Goal: Task Accomplishment & Management: Manage account settings

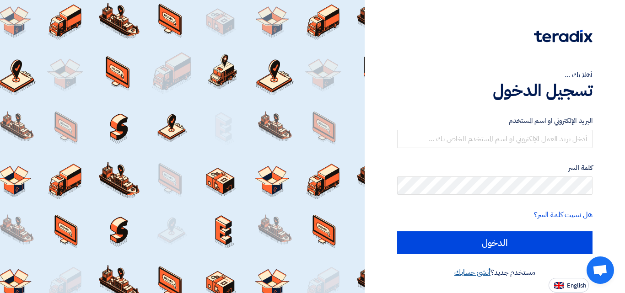
click at [471, 275] on link "أنشئ حسابك" at bounding box center [473, 272] width 36 height 11
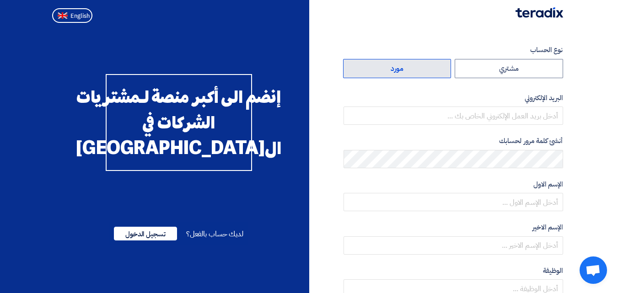
click at [404, 70] on label "مورد" at bounding box center [397, 68] width 108 height 19
click at [404, 70] on input "مورد" at bounding box center [398, 69] width 108 height 18
radio input "true"
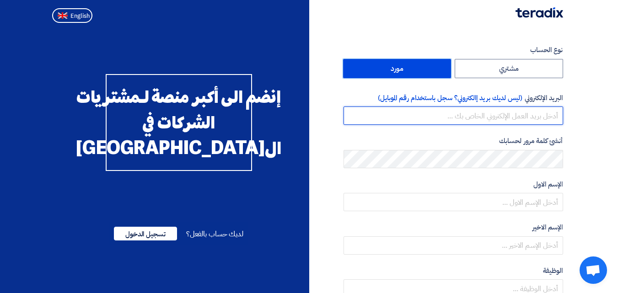
click at [509, 116] on input "email" at bounding box center [454, 116] width 220 height 18
type input "hossam.sayed@dealmasr.com"
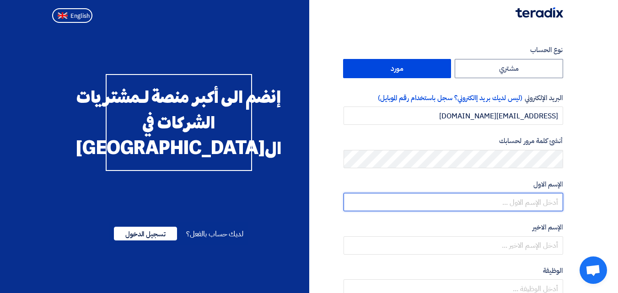
click at [537, 200] on input "text" at bounding box center [454, 202] width 220 height 18
type input "حسام"
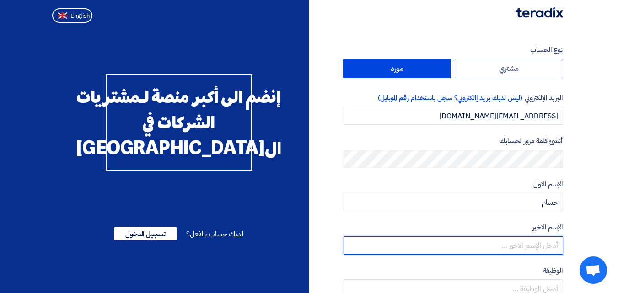
click at [541, 250] on input "text" at bounding box center [454, 246] width 220 height 18
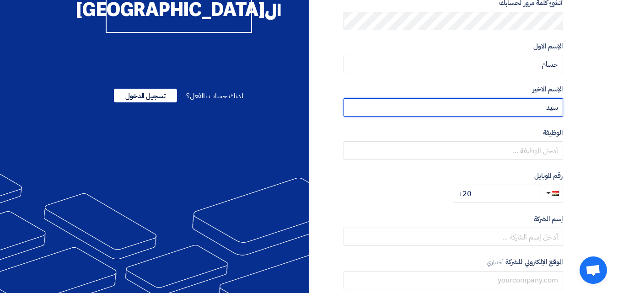
scroll to position [139, 0]
type input "سيد"
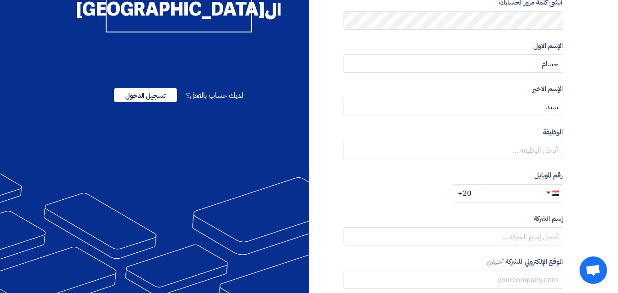
click at [517, 168] on form "نوع الحساب مشتري مورد البريد الإلكتروني (ليس لديك بريد إالكتروني؟ سجل باستخدام …" at bounding box center [454, 54] width 220 height 297
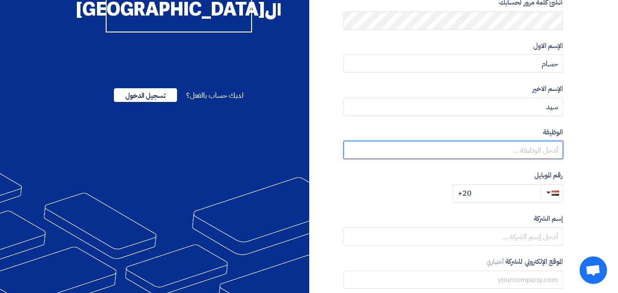
click at [530, 152] on input "text" at bounding box center [454, 150] width 220 height 18
type input "مدير عام"
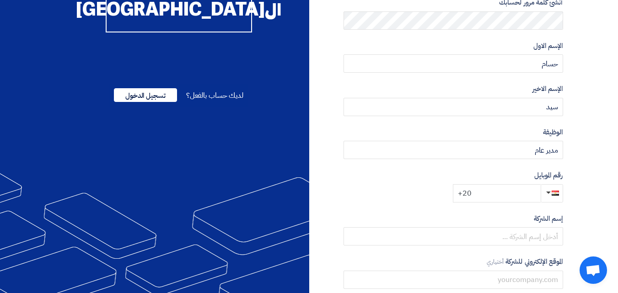
click at [499, 198] on input "+20" at bounding box center [497, 193] width 88 height 18
type input "+20 1006329333"
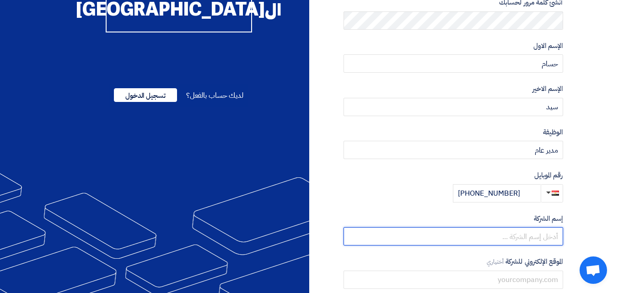
click at [534, 237] on input "text" at bounding box center [454, 237] width 220 height 18
type input "د"
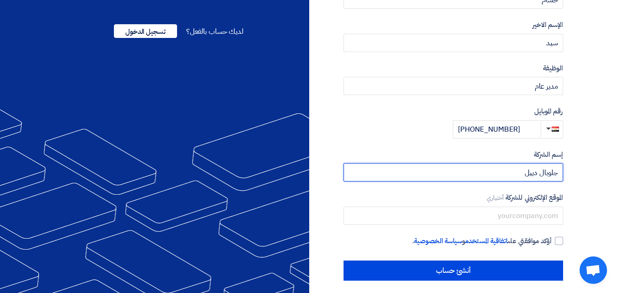
scroll to position [209, 0]
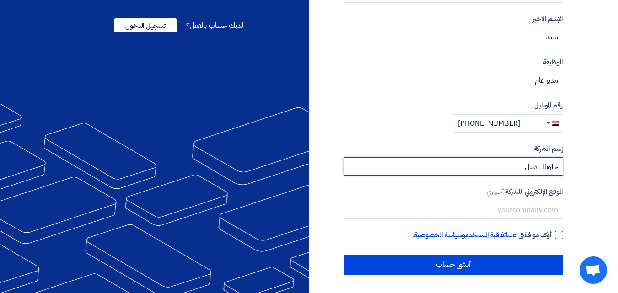
type input "جلوبال دييل"
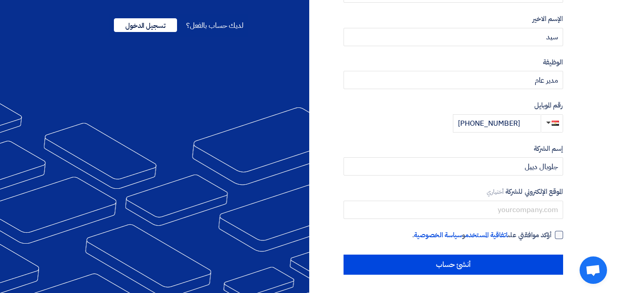
click at [561, 236] on div at bounding box center [559, 235] width 8 height 8
click at [553, 236] on input "أؤكد موافقتي على اتفاقية المستخدم و سياسة الخصوصية ." at bounding box center [443, 239] width 220 height 18
checkbox input "true"
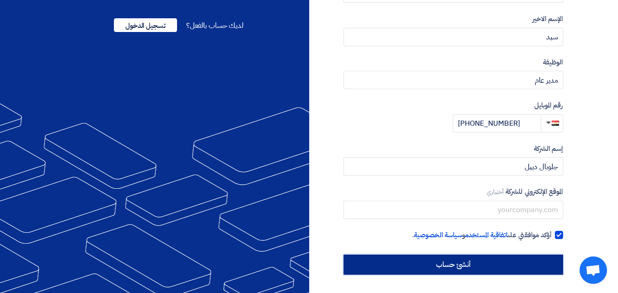
click at [477, 267] on input "أنشئ حساب" at bounding box center [454, 265] width 220 height 20
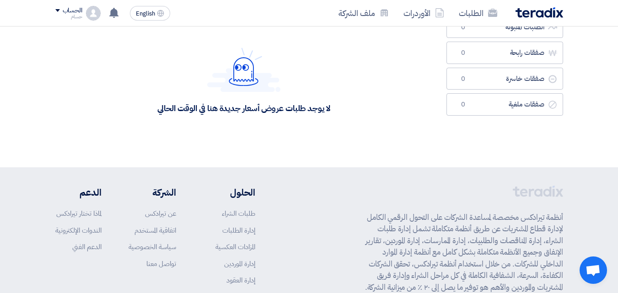
scroll to position [114, 0]
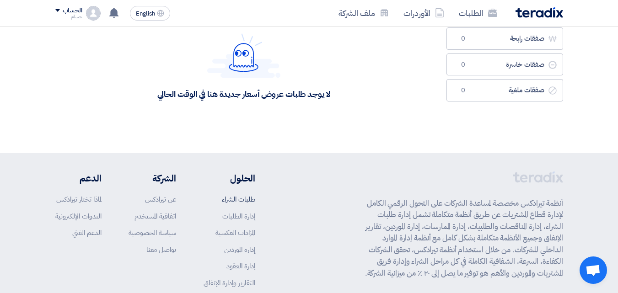
click at [243, 202] on link "طلبات الشراء" at bounding box center [238, 200] width 33 height 10
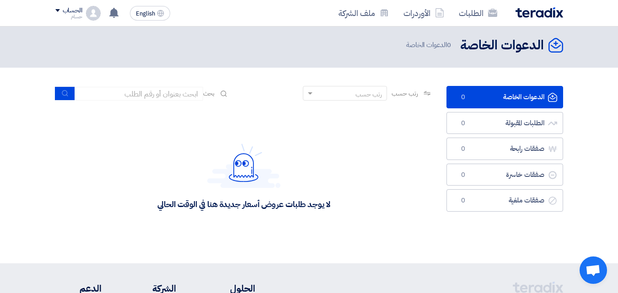
scroll to position [0, 0]
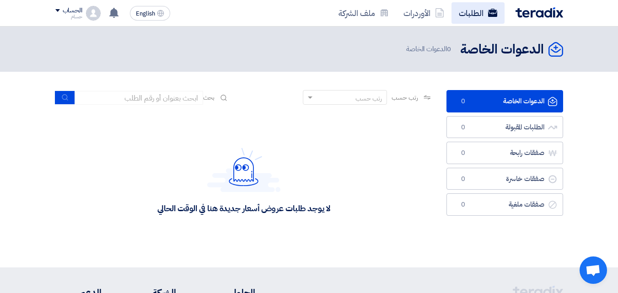
click at [466, 14] on link "الطلبات" at bounding box center [478, 13] width 53 height 22
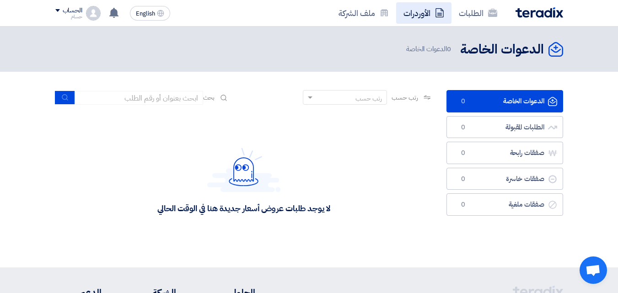
click at [407, 21] on link "الأوردرات" at bounding box center [423, 13] width 55 height 22
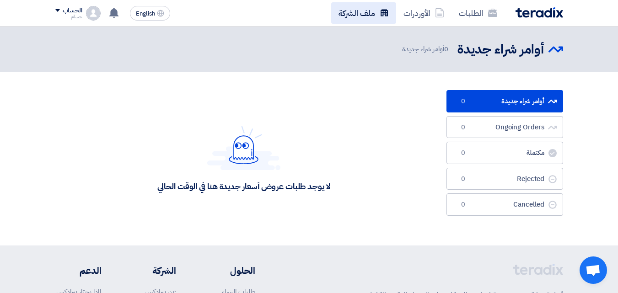
click at [348, 15] on link "ملف الشركة" at bounding box center [363, 13] width 65 height 22
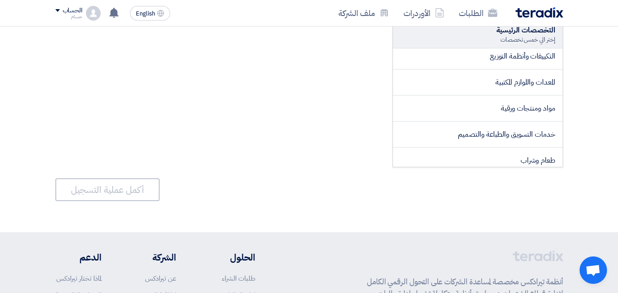
scroll to position [163, 0]
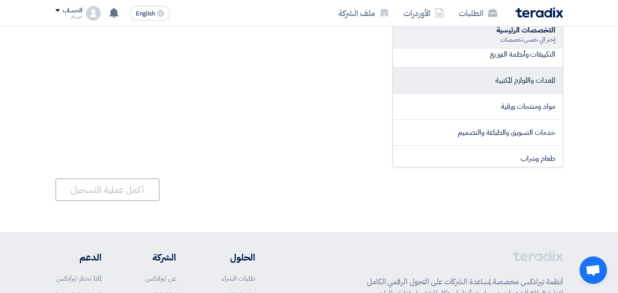
click at [510, 81] on span "المعدات واللوازم المكتبية" at bounding box center [526, 80] width 60 height 11
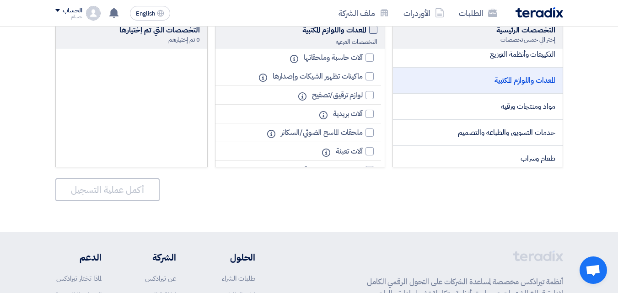
click at [375, 29] on span at bounding box center [373, 30] width 8 height 8
click at [367, 29] on input "المعدات واللوازم المكتبية" at bounding box center [364, 28] width 6 height 6
checkbox input "true"
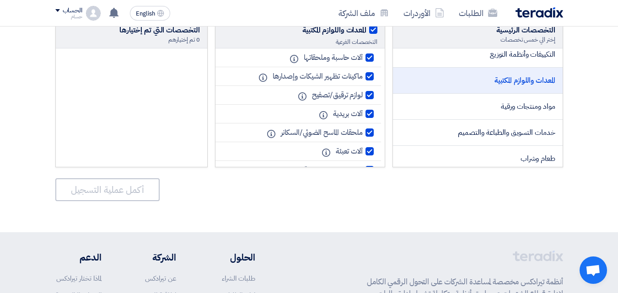
checkbox input "true"
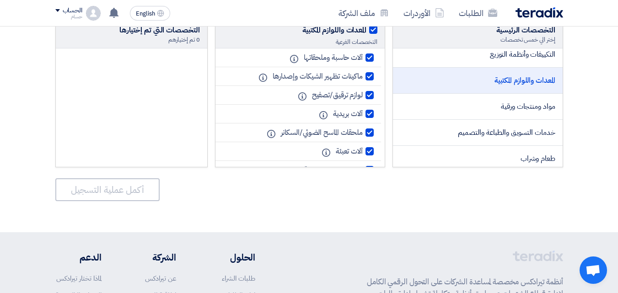
checkbox input "true"
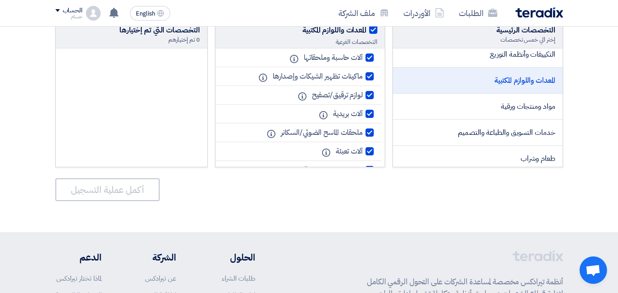
checkbox input "true"
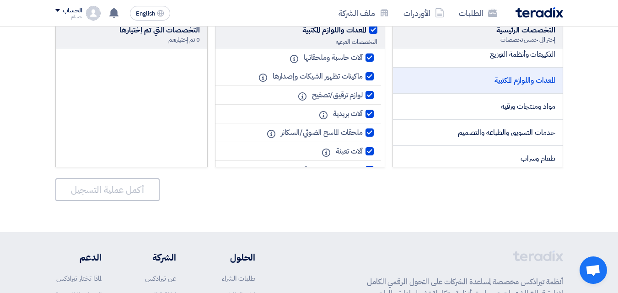
checkbox input "true"
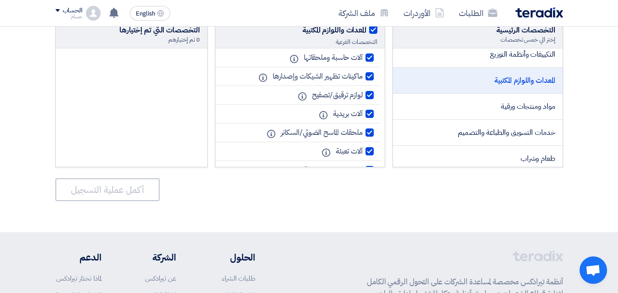
checkbox input "true"
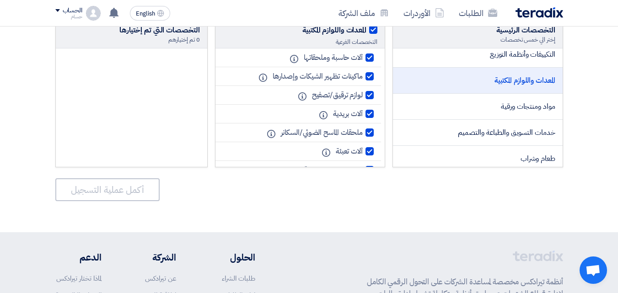
checkbox input "true"
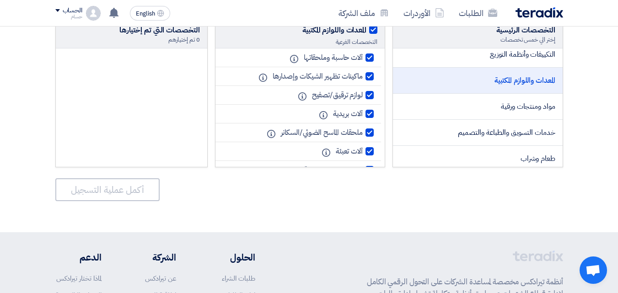
checkbox input "true"
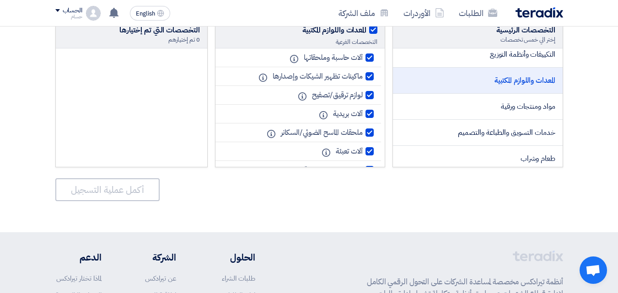
checkbox input "true"
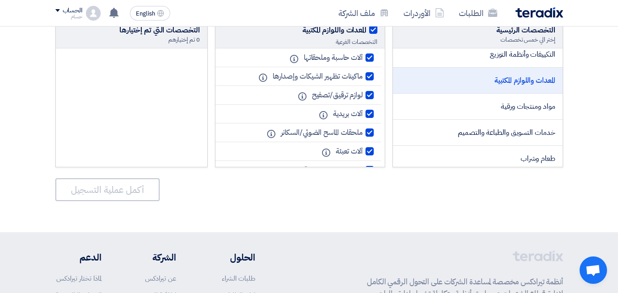
checkbox input "true"
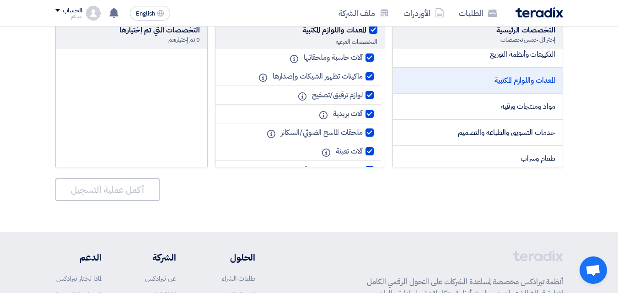
checkbox input "true"
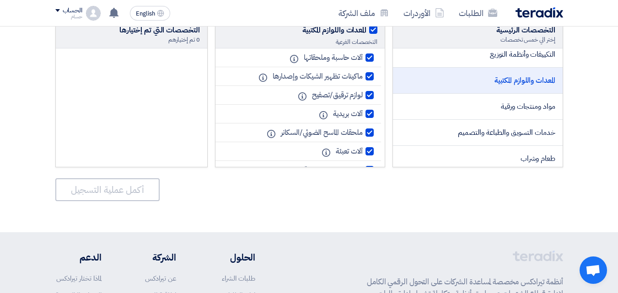
checkbox input "true"
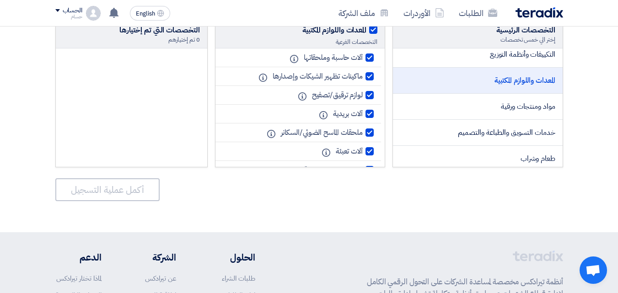
checkbox input "true"
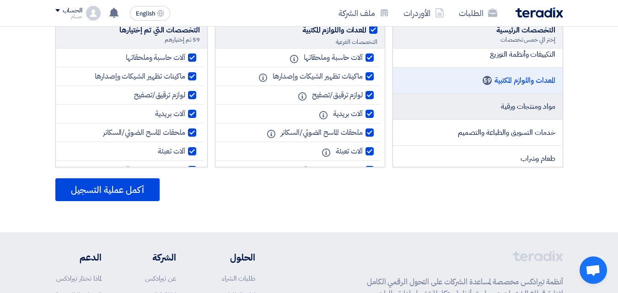
click at [513, 111] on span "مواد ومنتجات ورقية" at bounding box center [528, 106] width 54 height 11
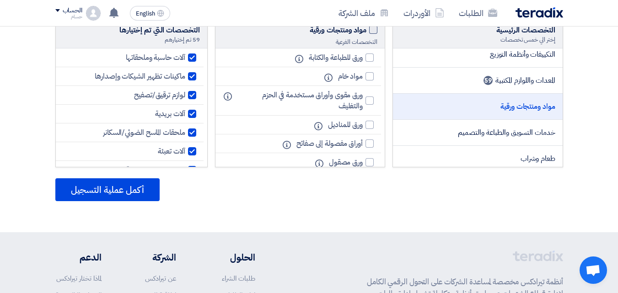
click at [374, 33] on span at bounding box center [373, 30] width 8 height 8
click at [367, 31] on input "مواد ومنتجات ورقية" at bounding box center [364, 28] width 6 height 6
checkbox input "true"
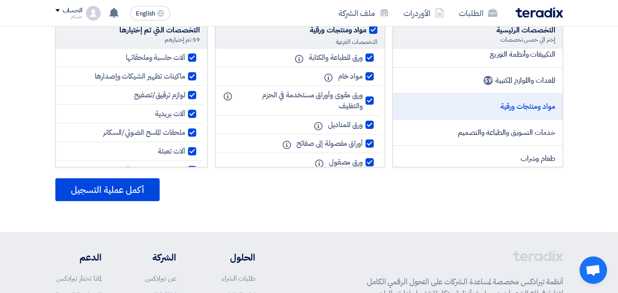
checkbox input "true"
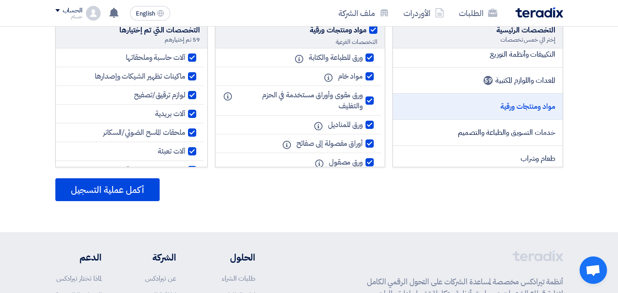
checkbox input "true"
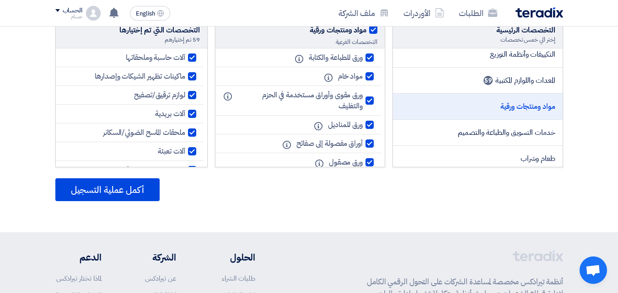
checkbox input "true"
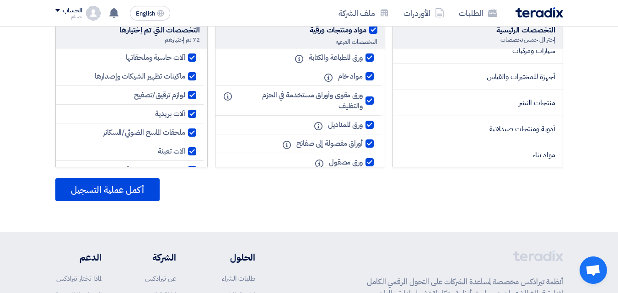
scroll to position [603, 0]
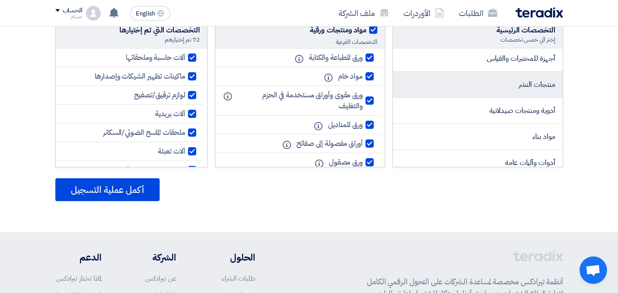
click at [535, 85] on span "منتجات النشر" at bounding box center [537, 84] width 37 height 11
checkbox input "false"
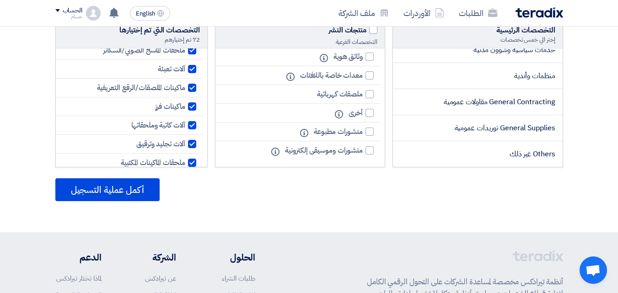
scroll to position [92, 0]
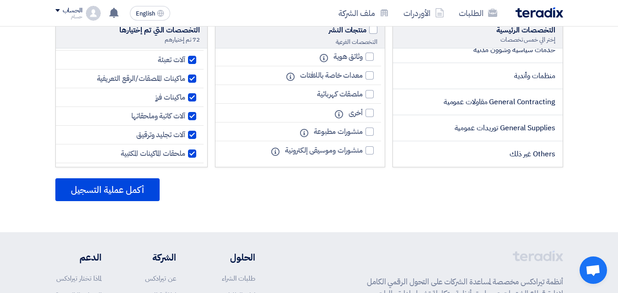
click at [194, 94] on div at bounding box center [192, 97] width 8 height 8
click at [185, 95] on input "ماكينات فرز" at bounding box center [182, 98] width 6 height 6
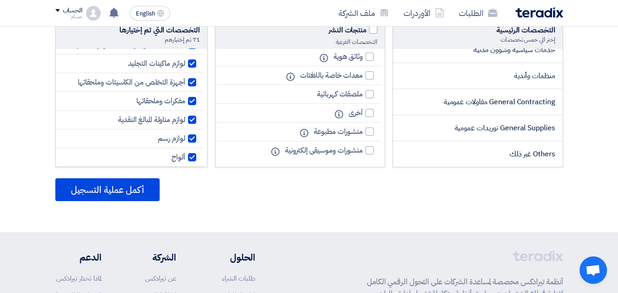
scroll to position [256, 0]
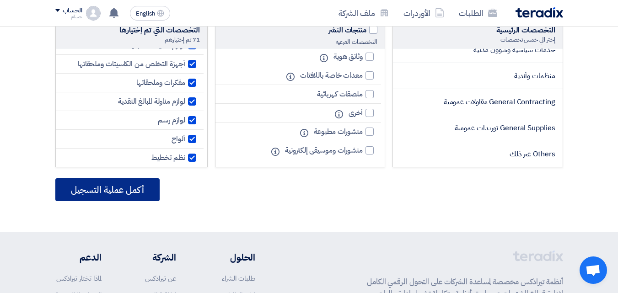
click at [111, 197] on button "أكمل عملية التسجيل" at bounding box center [107, 190] width 104 height 23
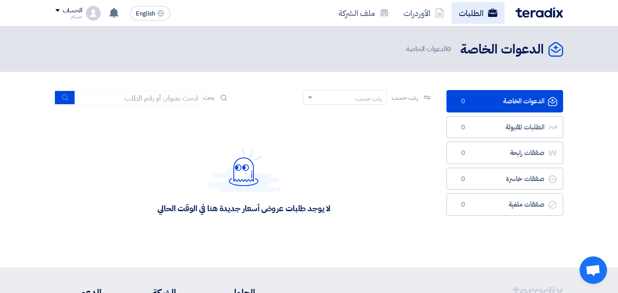
click at [471, 18] on link "الطلبات" at bounding box center [478, 13] width 53 height 22
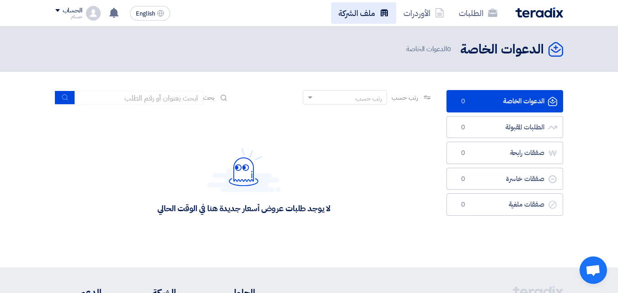
click at [366, 13] on link "ملف الشركة" at bounding box center [363, 13] width 65 height 22
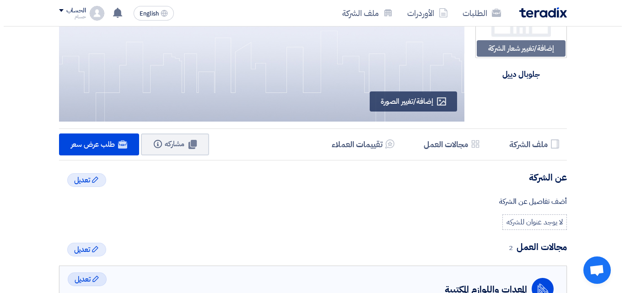
scroll to position [56, 0]
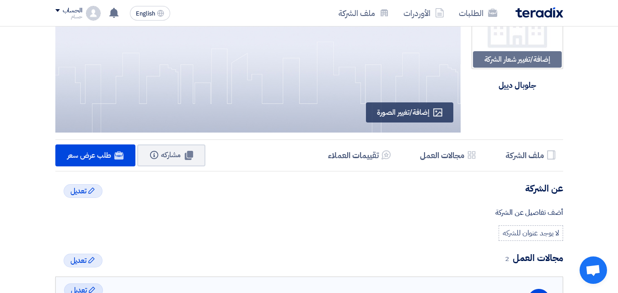
click at [537, 236] on div "لا يوجد عنوان للشركه" at bounding box center [531, 234] width 64 height 16
click at [79, 263] on span "تعديل" at bounding box center [79, 260] width 16 height 11
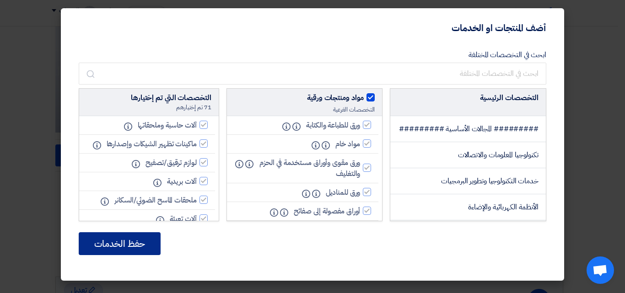
click at [132, 252] on button "حفظ الخدمات" at bounding box center [120, 244] width 82 height 23
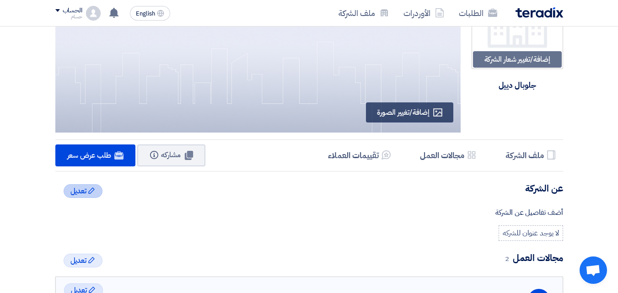
click at [84, 188] on span "تعديل" at bounding box center [79, 191] width 16 height 11
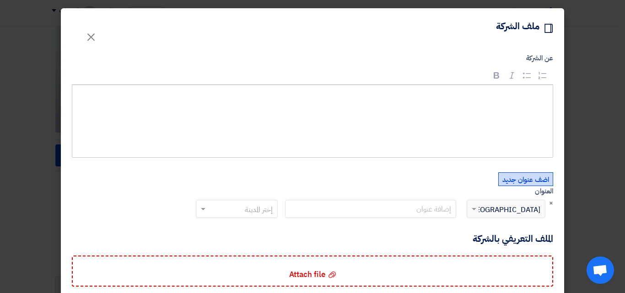
click at [536, 180] on button "اضف عنوان جديد" at bounding box center [526, 180] width 55 height 14
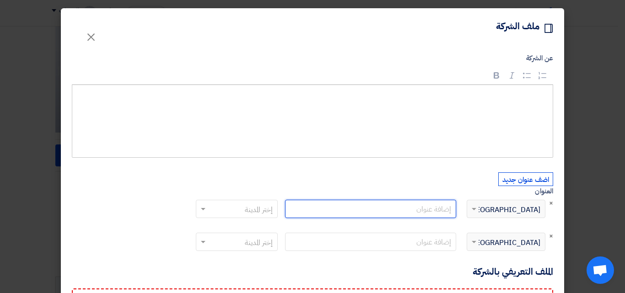
click at [440, 212] on input "text" at bounding box center [370, 209] width 171 height 18
click at [430, 211] on input "208 بلي مول المستثمرين الجنوبية" at bounding box center [370, 209] width 171 height 18
click at [357, 209] on input "208 بلس مول المستثمرين الجنوبية" at bounding box center [370, 209] width 171 height 18
type input "208 بلس مول المستثمرين الجنوبية التجمع الخامس"
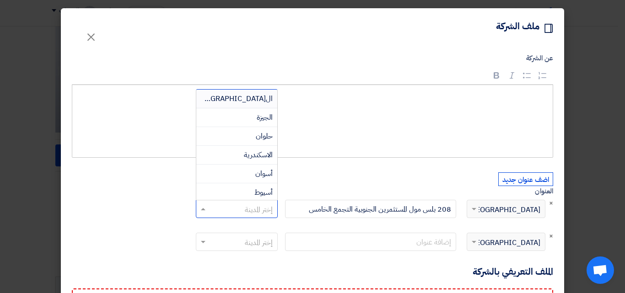
click at [249, 209] on input "text" at bounding box center [242, 210] width 64 height 15
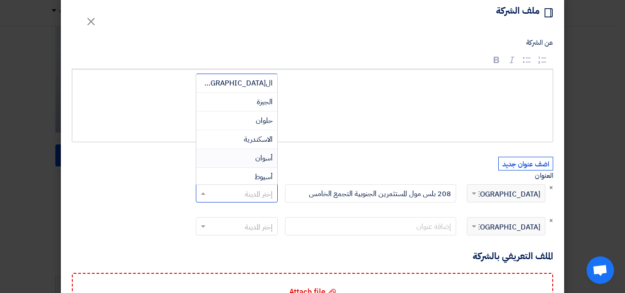
scroll to position [16, 0]
click at [265, 87] on span "[GEOGRAPHIC_DATA]" at bounding box center [233, 82] width 79 height 11
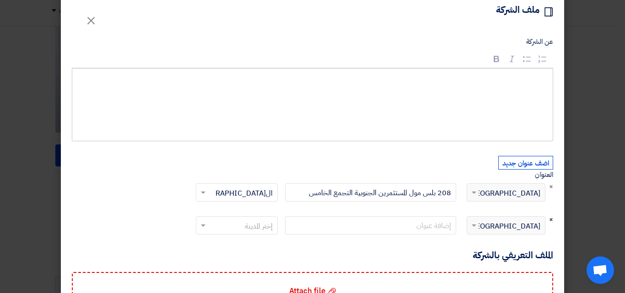
click at [553, 220] on span "×" at bounding box center [551, 220] width 4 height 10
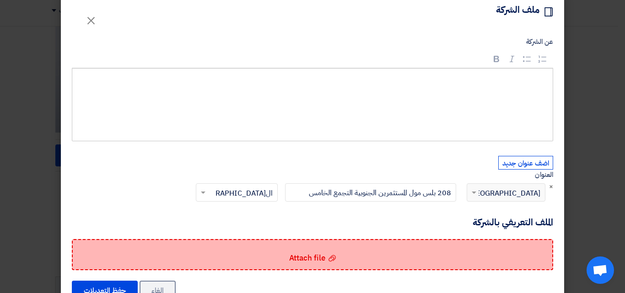
click at [320, 261] on span "Attach file" at bounding box center [307, 258] width 36 height 11
click at [0, 0] on input "Attach file Attach file" at bounding box center [0, 0] width 0 height 0
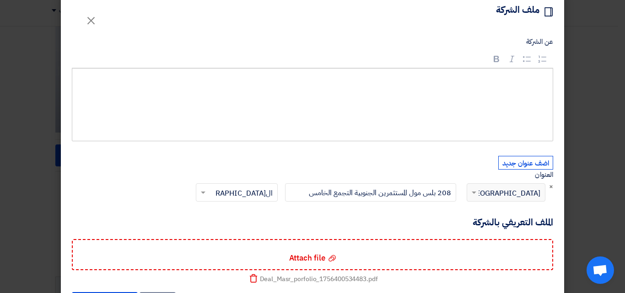
click at [582, 145] on modal-container "Profile ملف الشركة × عن الشركة Rich Text Editor Bold (CTRL+B) Bold Italic (CTRL…" at bounding box center [312, 146] width 625 height 293
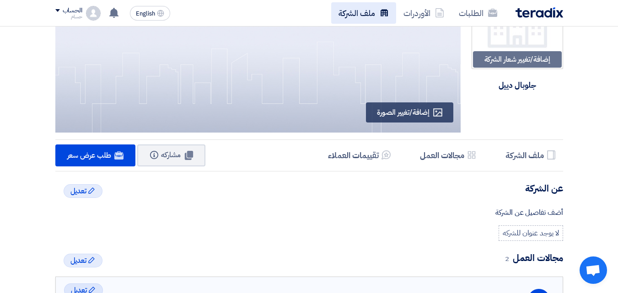
click at [350, 15] on link "ملف الشركة" at bounding box center [363, 13] width 65 height 22
click at [70, 189] on div "Edit تعديل" at bounding box center [83, 191] width 39 height 14
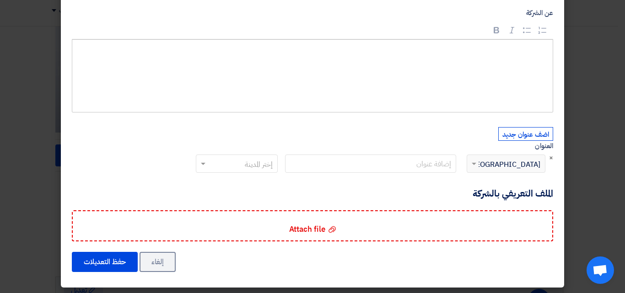
scroll to position [48, 0]
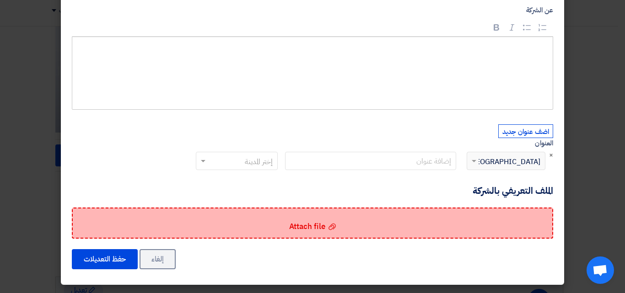
click at [328, 221] on div "Attach file Attach file" at bounding box center [313, 223] width 482 height 31
click at [0, 0] on input "Attach file Attach file" at bounding box center [0, 0] width 0 height 0
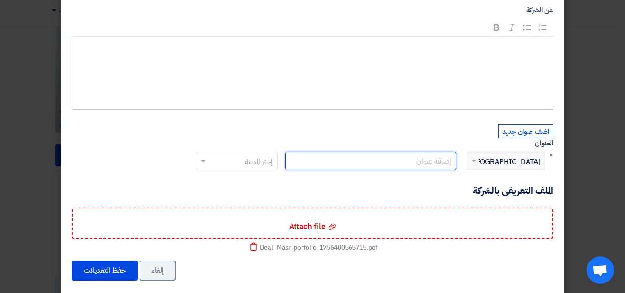
click at [439, 161] on input "text" at bounding box center [370, 161] width 171 height 18
type input "208 بلس مول المستثمرين الجنوبية التجمع الخامس"
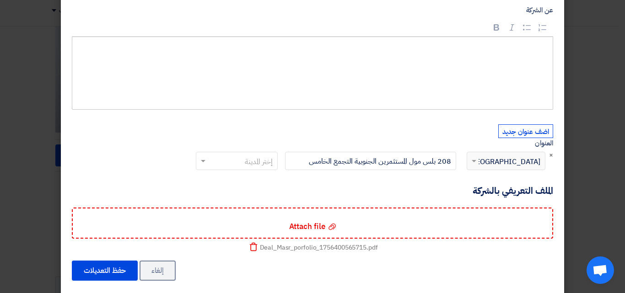
click at [266, 167] on input "text" at bounding box center [242, 162] width 64 height 15
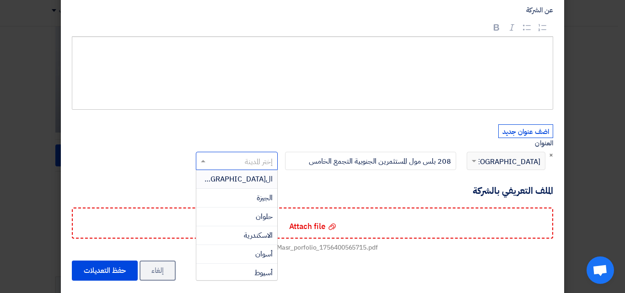
click at [265, 179] on span "[GEOGRAPHIC_DATA]" at bounding box center [233, 179] width 79 height 11
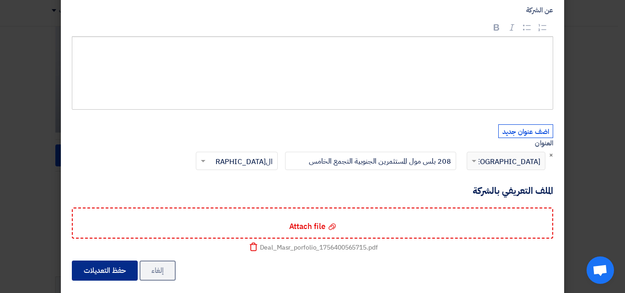
click at [111, 268] on button "حفظ التعديلات" at bounding box center [105, 271] width 66 height 20
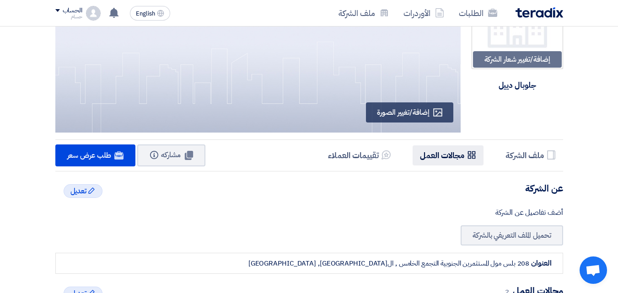
click at [453, 158] on h5 "مجالات العمل" at bounding box center [442, 155] width 44 height 11
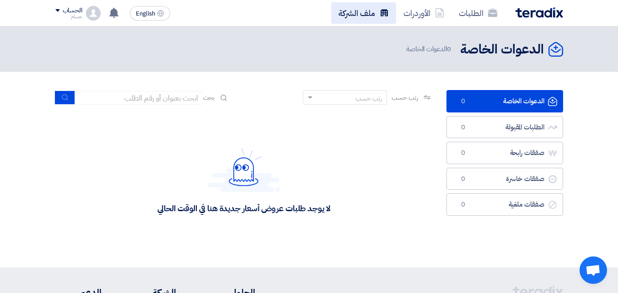
click at [358, 10] on link "ملف الشركة" at bounding box center [363, 13] width 65 height 22
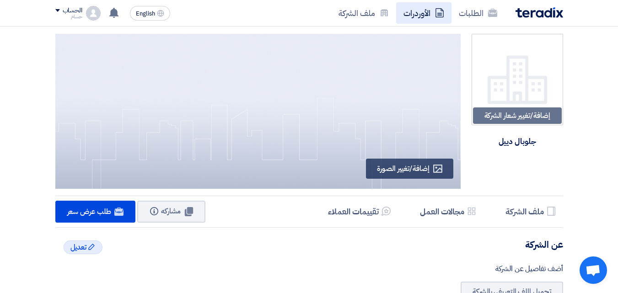
click at [416, 15] on link "الأوردرات" at bounding box center [423, 13] width 55 height 22
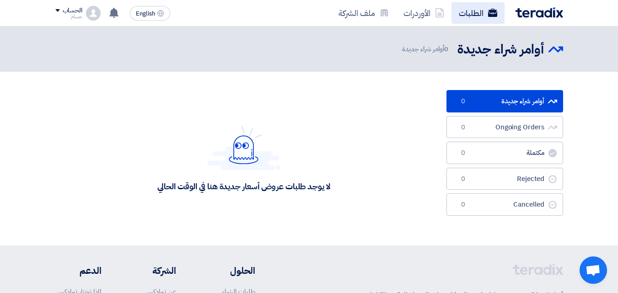
click at [476, 14] on link "الطلبات" at bounding box center [478, 13] width 53 height 22
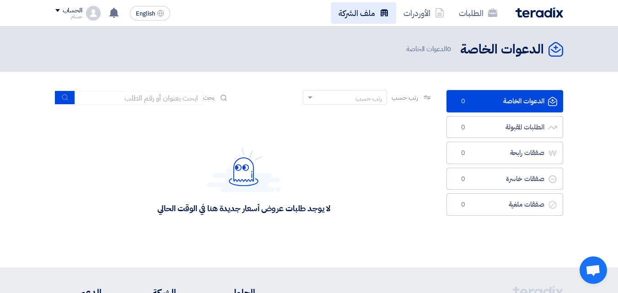
click at [378, 11] on link "ملف الشركة" at bounding box center [363, 13] width 65 height 22
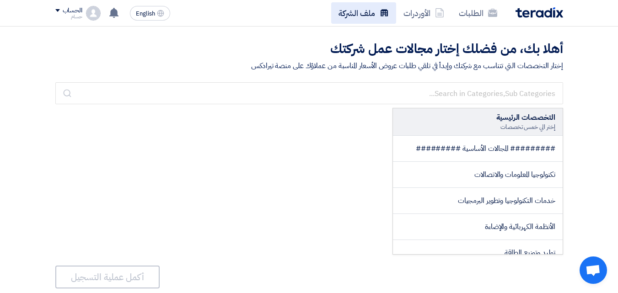
click at [356, 18] on link "ملف الشركة" at bounding box center [363, 13] width 65 height 22
click at [357, 14] on link "ملف الشركة" at bounding box center [363, 13] width 65 height 22
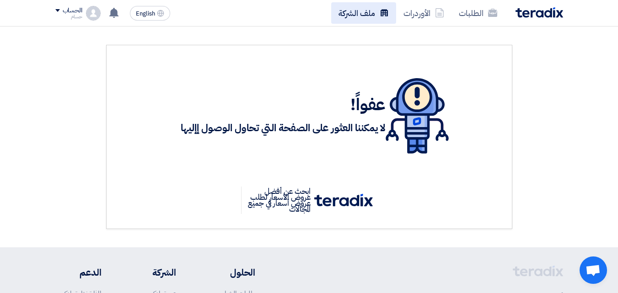
click at [354, 14] on link "ملف الشركة" at bounding box center [363, 13] width 65 height 22
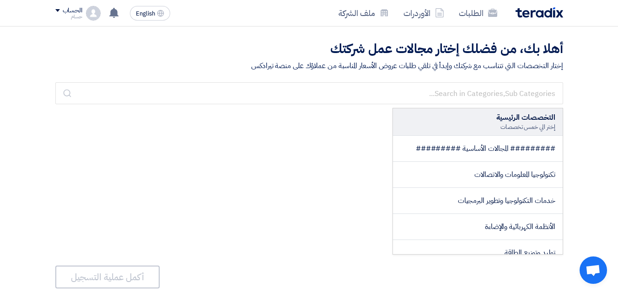
click at [542, 11] on img at bounding box center [540, 12] width 48 height 11
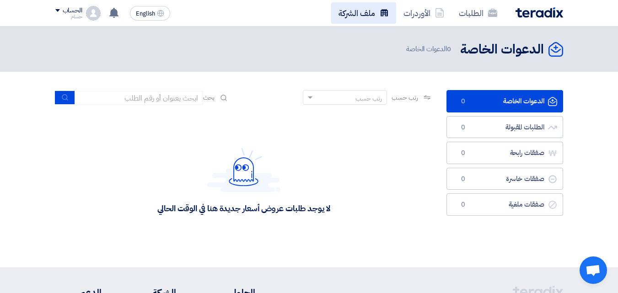
click at [378, 15] on link "ملف الشركة" at bounding box center [363, 13] width 65 height 22
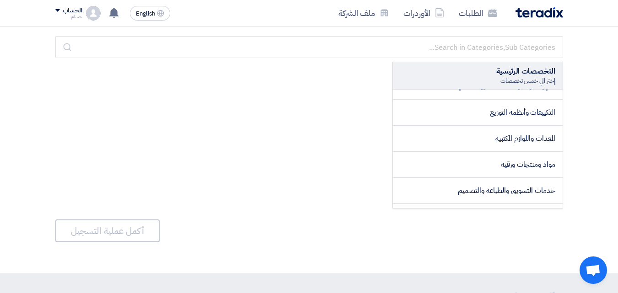
scroll to position [165, 0]
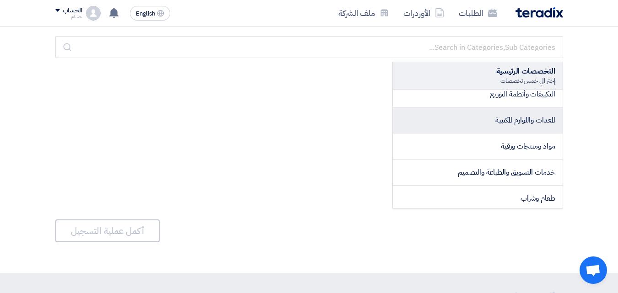
click at [489, 122] on li "المعدات واللوازم المكتبية" at bounding box center [478, 121] width 170 height 26
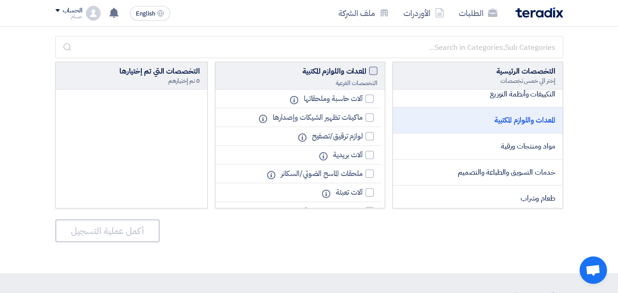
click at [374, 71] on span at bounding box center [373, 71] width 8 height 8
click at [367, 71] on input "المعدات واللوازم المكتبية" at bounding box center [364, 69] width 6 height 6
checkbox input "true"
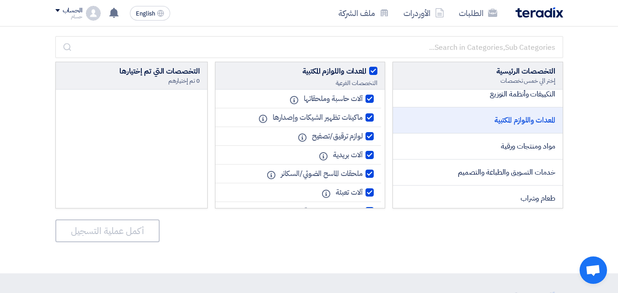
checkbox input "true"
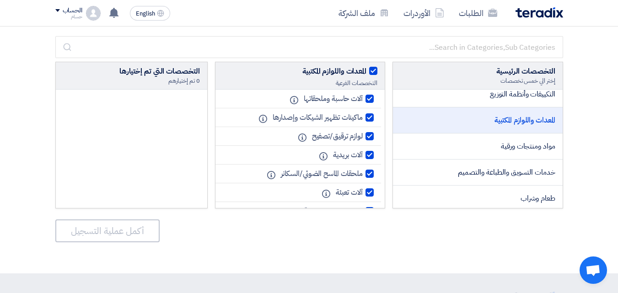
checkbox input "true"
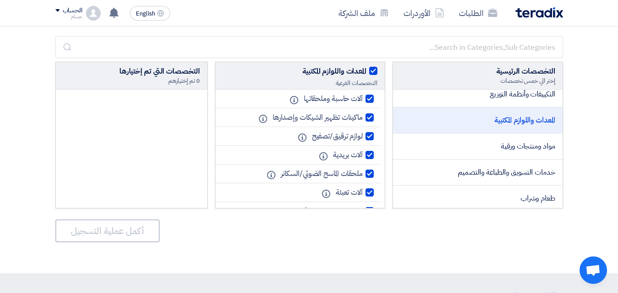
checkbox input "true"
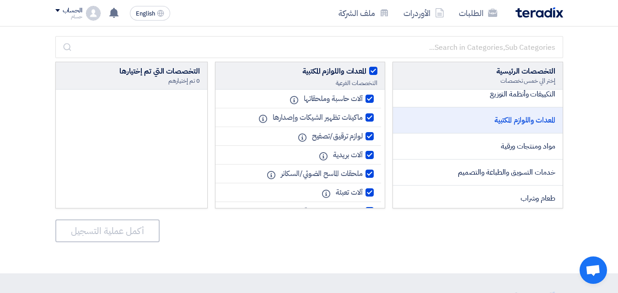
checkbox input "true"
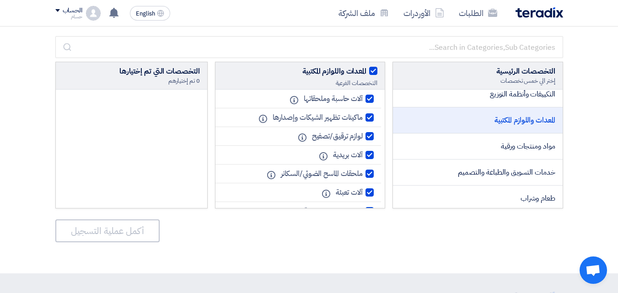
checkbox input "true"
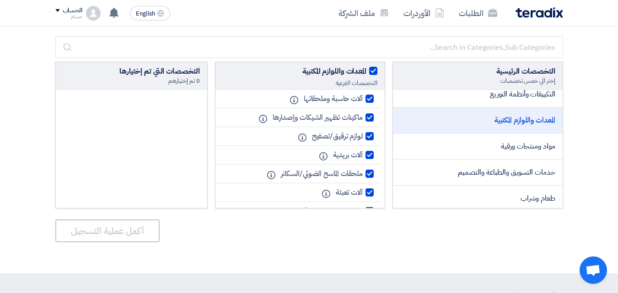
checkbox input "true"
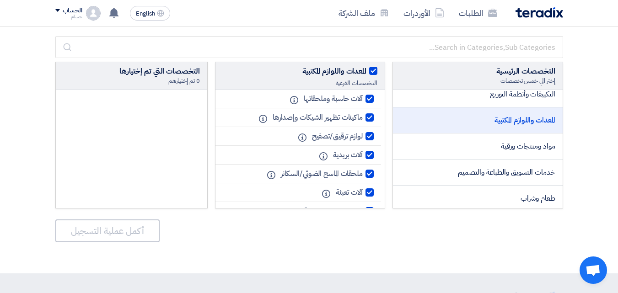
checkbox input "true"
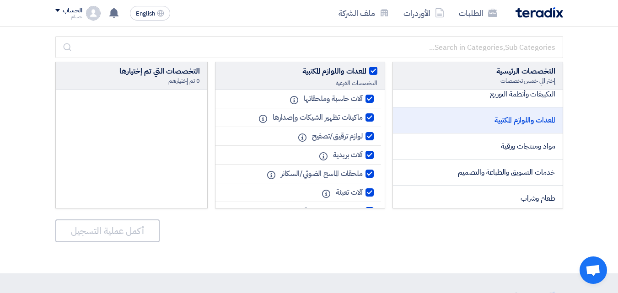
checkbox input "true"
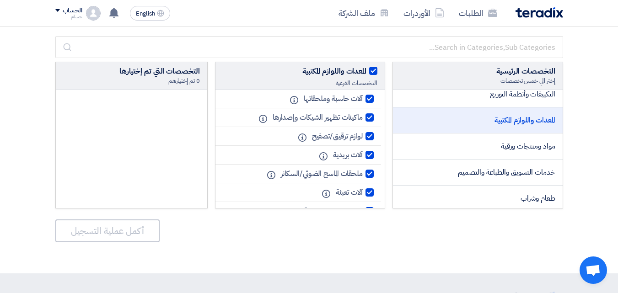
checkbox input "true"
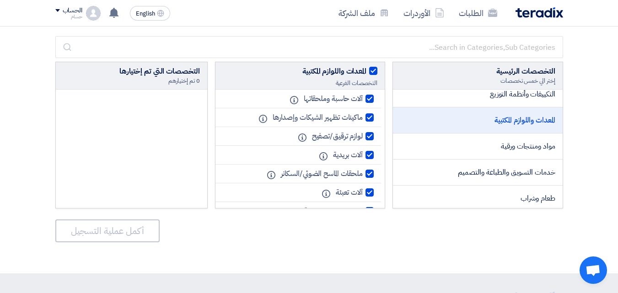
checkbox input "true"
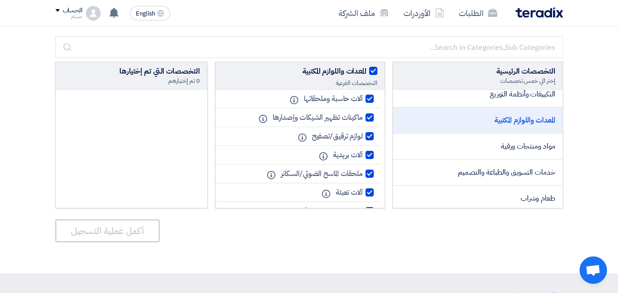
checkbox input "true"
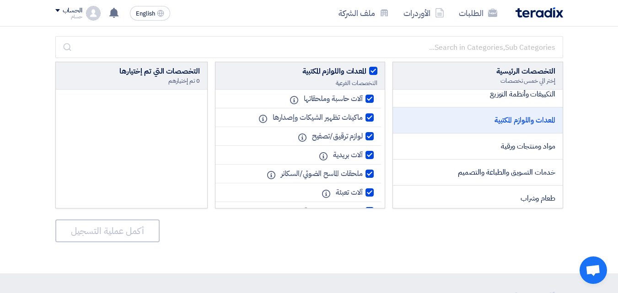
checkbox input "true"
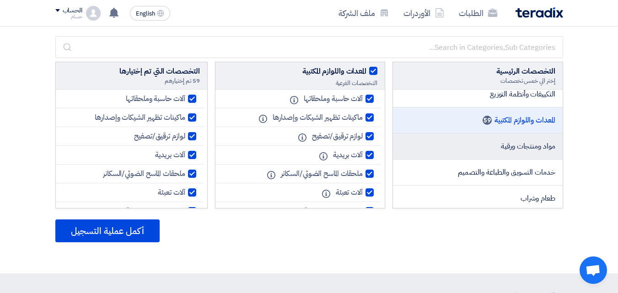
click at [524, 151] on span "مواد ومنتجات ورقية" at bounding box center [528, 146] width 54 height 11
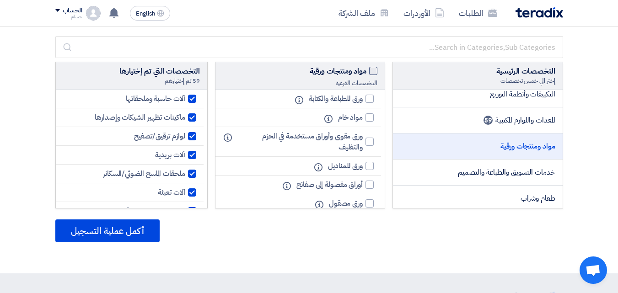
click at [374, 73] on span at bounding box center [373, 71] width 8 height 8
click at [367, 72] on input "مواد ومنتجات ورقية" at bounding box center [364, 69] width 6 height 6
checkbox input "true"
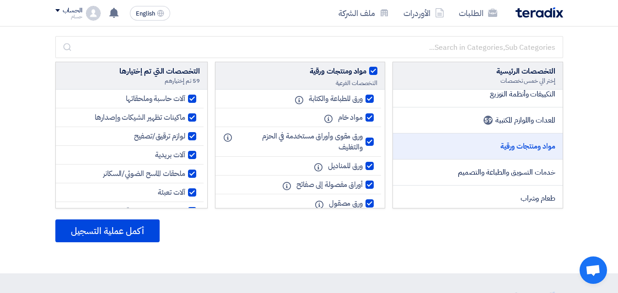
checkbox input "true"
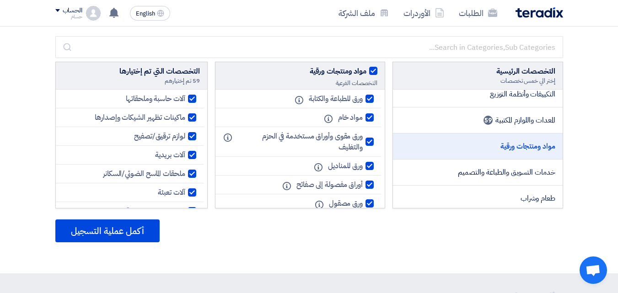
checkbox input "true"
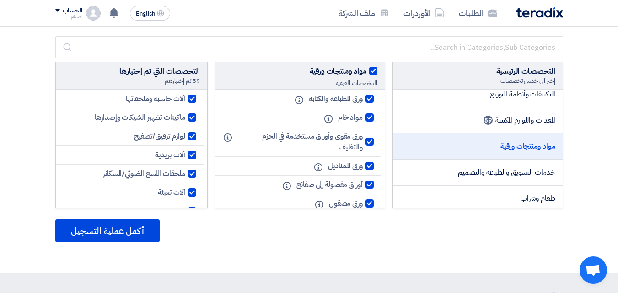
checkbox input "true"
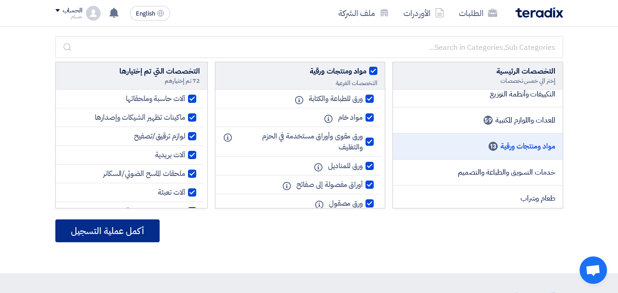
click at [125, 237] on button "أكمل عملية التسجيل" at bounding box center [107, 231] width 104 height 23
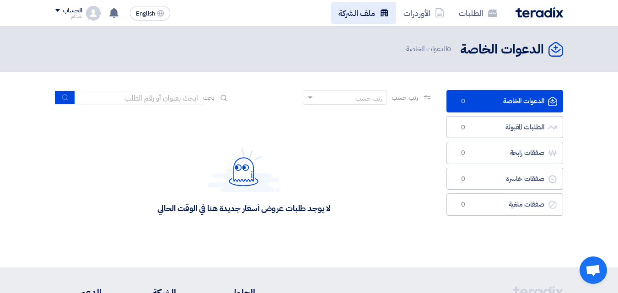
click at [362, 14] on link "ملف الشركة" at bounding box center [363, 13] width 65 height 22
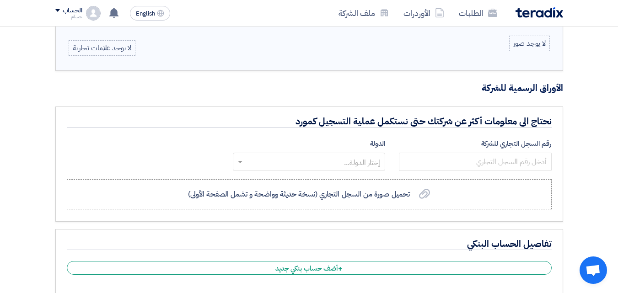
scroll to position [778, 0]
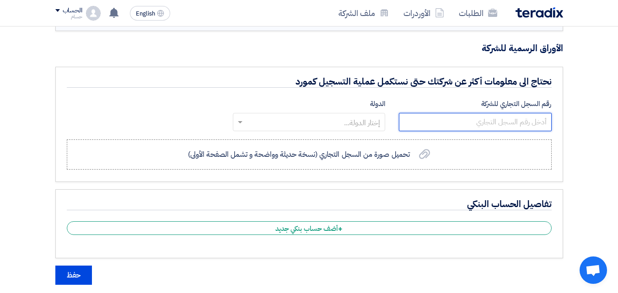
click at [498, 122] on input "number" at bounding box center [475, 122] width 152 height 18
type input "261944"
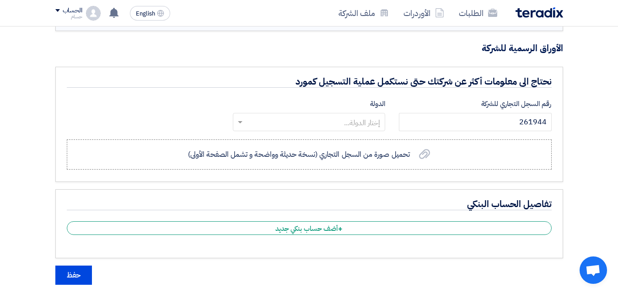
click at [326, 123] on input "text" at bounding box center [314, 122] width 134 height 15
type input "ث"
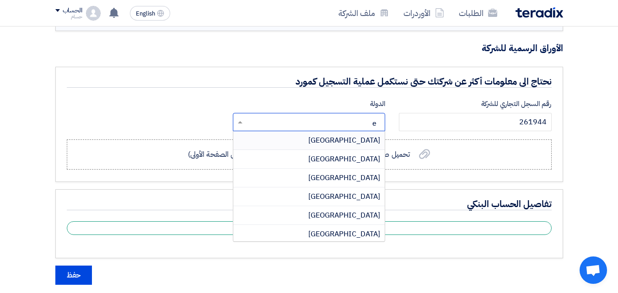
type input "eg"
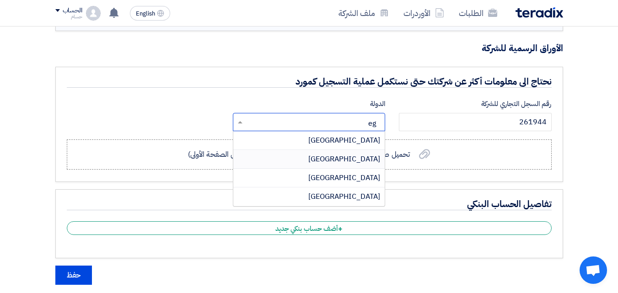
click at [329, 161] on div "[GEOGRAPHIC_DATA]" at bounding box center [309, 159] width 152 height 19
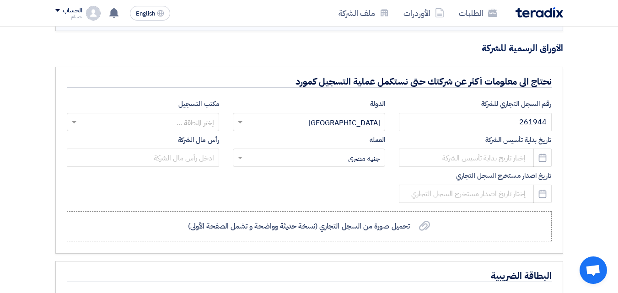
click at [185, 123] on input "text" at bounding box center [148, 122] width 134 height 15
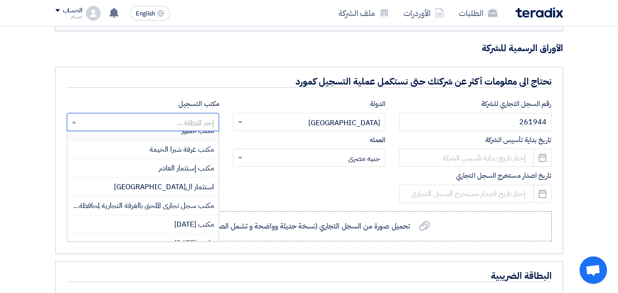
scroll to position [110, 0]
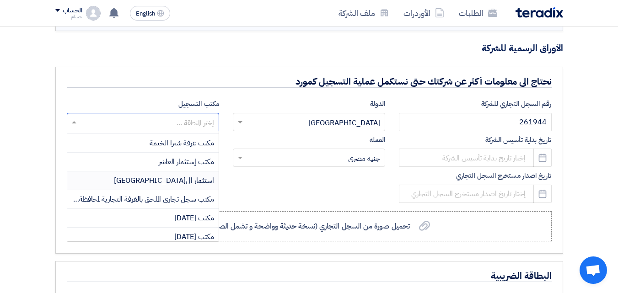
click at [193, 179] on span "استثمار [GEOGRAPHIC_DATA]" at bounding box center [167, 180] width 93 height 11
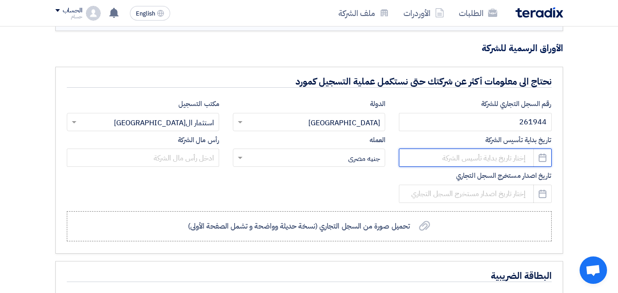
click at [486, 163] on input at bounding box center [475, 158] width 152 height 18
select select "8"
select select "2025"
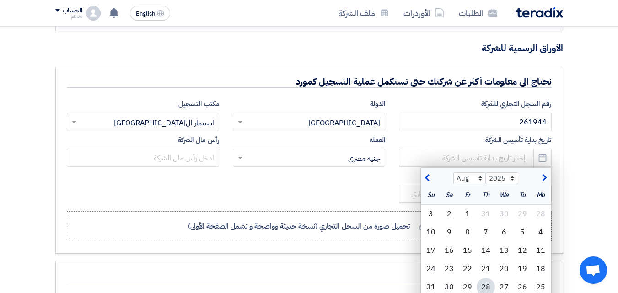
click at [427, 175] on span "button" at bounding box center [428, 178] width 5 height 10
select select "5"
click at [522, 247] on div "13" at bounding box center [523, 251] width 18 height 18
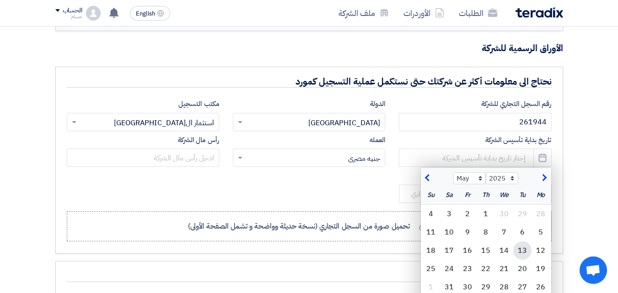
type input "[DATE]"
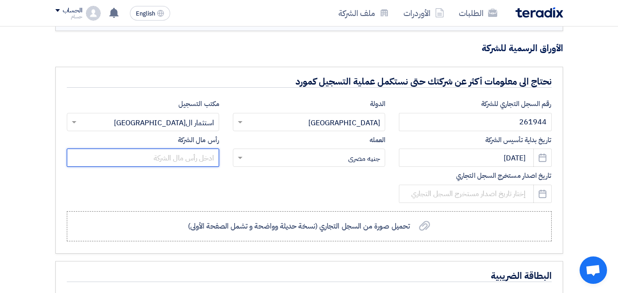
click at [201, 160] on input "text" at bounding box center [143, 158] width 152 height 18
type input "20000"
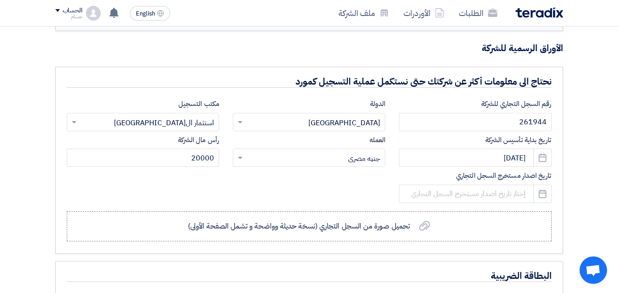
click at [250, 187] on div "رقم السجل التجاري للشركة 261944 الدولة إختار الدولة... × [GEOGRAPHIC_DATA] × مك…" at bounding box center [309, 153] width 499 height 108
click at [541, 196] on icon "Pick a date" at bounding box center [542, 194] width 9 height 9
select select "8"
select select "2025"
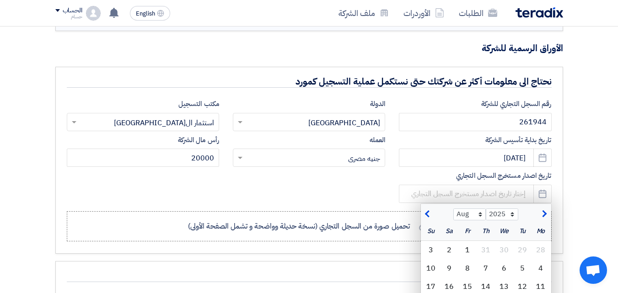
click at [425, 212] on button "button" at bounding box center [428, 213] width 15 height 9
click at [429, 215] on span "button" at bounding box center [428, 214] width 5 height 10
select select "5"
click at [528, 285] on div "13" at bounding box center [523, 287] width 18 height 18
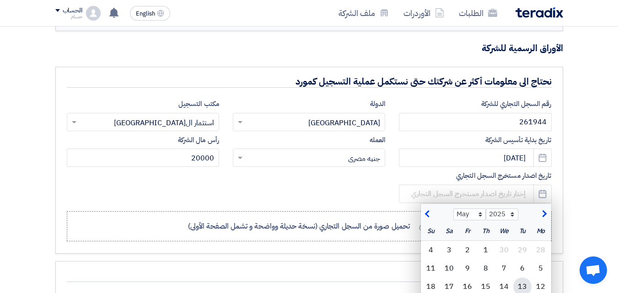
type input "[DATE]"
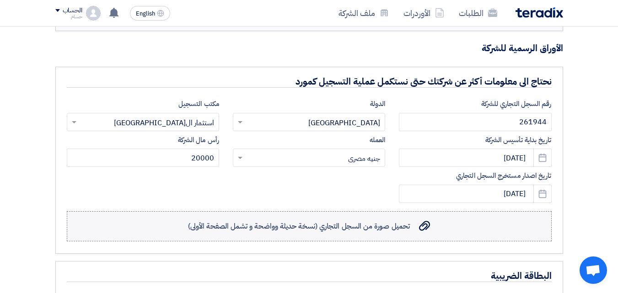
click at [433, 226] on label "تحميل صورة من السجل التجاري (نسخة حديثة وواضحة و تشمل الصفحة الأولى) تحميل صورة…" at bounding box center [309, 227] width 485 height 30
click at [0, 0] on input "تحميل صورة من السجل التجاري (نسخة حديثة وواضحة و تشمل الصفحة الأولى) تحميل صورة…" at bounding box center [0, 0] width 0 height 0
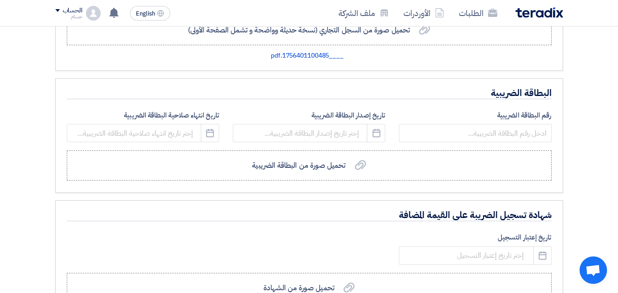
scroll to position [966, 0]
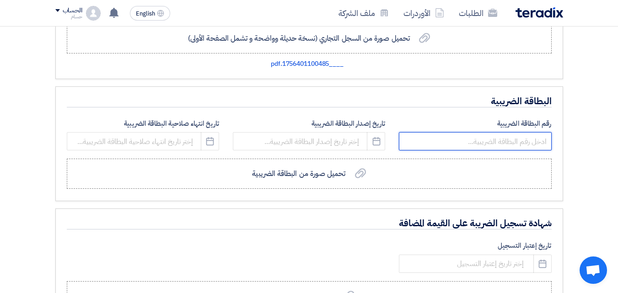
click at [524, 140] on input "number" at bounding box center [475, 141] width 152 height 18
click at [377, 140] on icon "Pick a date" at bounding box center [376, 141] width 9 height 9
select select "8"
select select "2025"
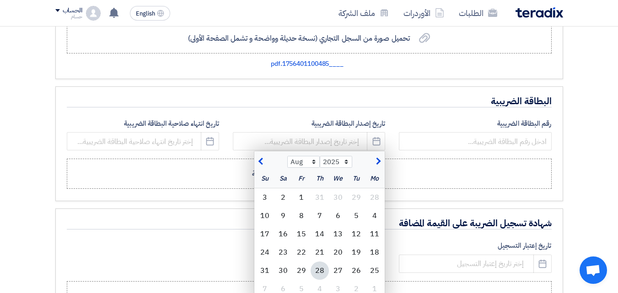
click at [379, 163] on span "button" at bounding box center [377, 162] width 5 height 10
click at [263, 162] on span "button" at bounding box center [262, 162] width 5 height 10
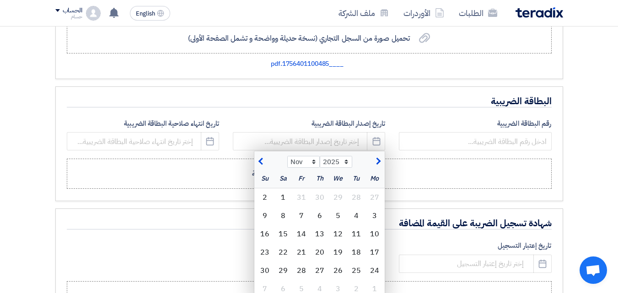
click at [263, 162] on span "button" at bounding box center [262, 162] width 5 height 10
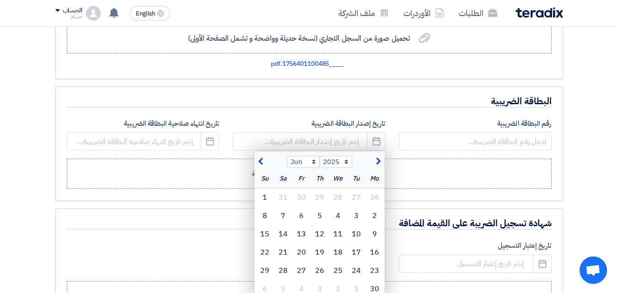
click at [263, 162] on span "button" at bounding box center [262, 162] width 5 height 10
click at [378, 163] on span "button" at bounding box center [377, 162] width 5 height 10
select select "4"
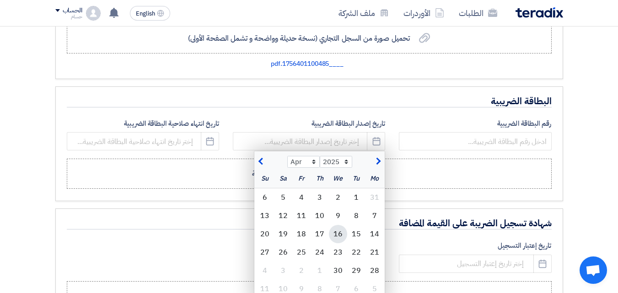
click at [336, 235] on div "16" at bounding box center [338, 234] width 18 height 18
type input "[DATE]"
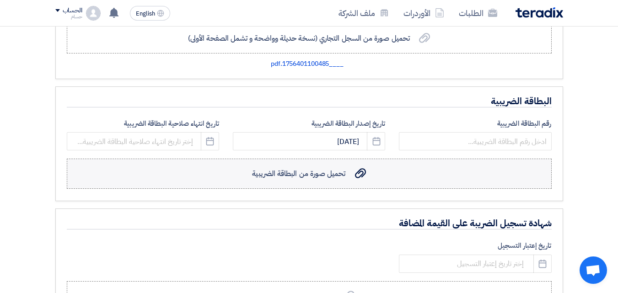
click at [340, 175] on span "تحميل صورة من البطاقة الضريبية" at bounding box center [298, 173] width 93 height 11
click at [0, 0] on input "تحميل صورة من البطاقة الضريبية تحميل صورة من البطاقة الضريبية" at bounding box center [0, 0] width 0 height 0
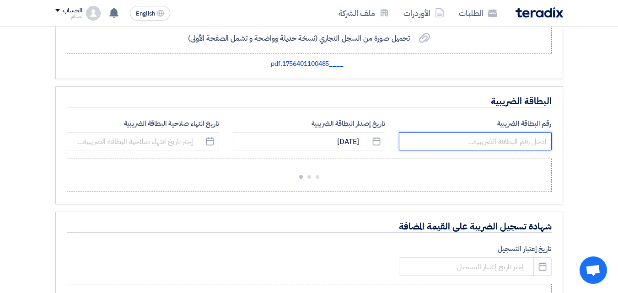
click at [471, 139] on input "number" at bounding box center [475, 141] width 152 height 18
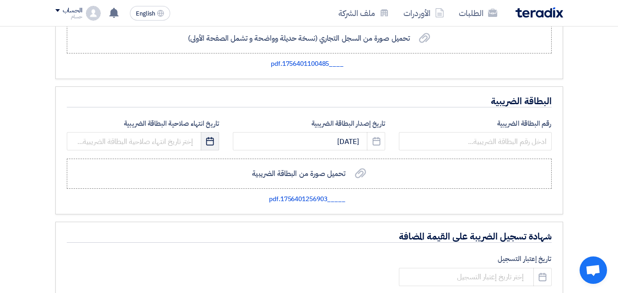
click at [213, 143] on icon "Pick a date" at bounding box center [210, 141] width 9 height 9
select select "8"
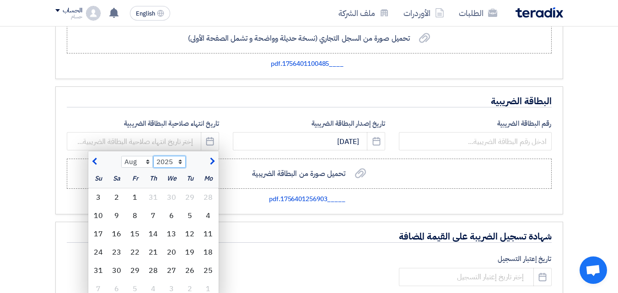
click at [181, 162] on select "2015 2016 2017 2018 2019 2020 2021 2022 2023 2024 2025 2026 2027 2028 2029 2030…" at bounding box center [169, 162] width 33 height 12
select select "2030"
click at [153, 156] on select "2015 2016 2017 2018 2019 2020 2021 2022 2023 2024 2025 2026 2027 2028 2029 2030…" at bounding box center [169, 162] width 33 height 12
click at [95, 163] on span "button" at bounding box center [95, 162] width 5 height 10
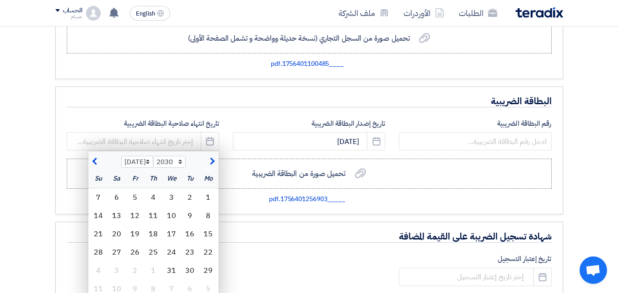
select select "6"
click at [120, 249] on div "22" at bounding box center [117, 253] width 18 height 18
type input "[DATE]"
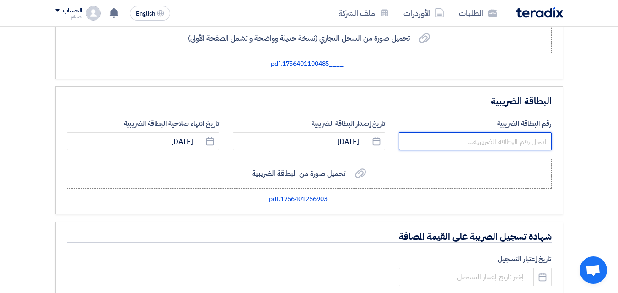
click at [524, 145] on input "number" at bounding box center [475, 141] width 152 height 18
type input "773"
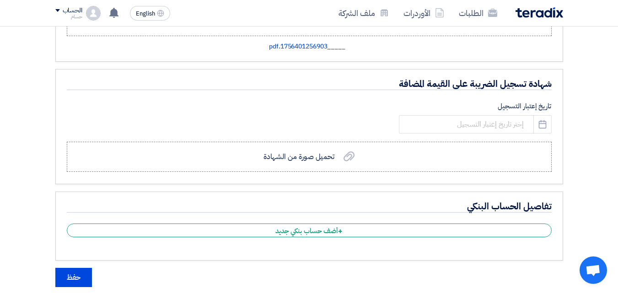
scroll to position [1122, 0]
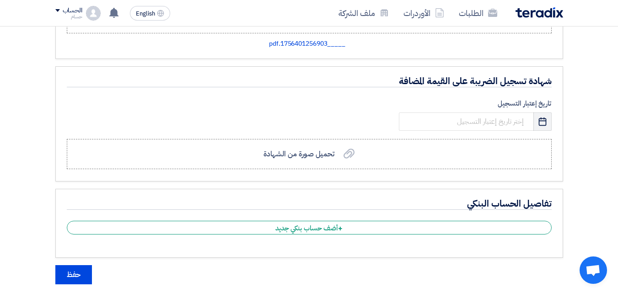
click at [547, 124] on use "button" at bounding box center [543, 121] width 8 height 8
select select "8"
select select "2025"
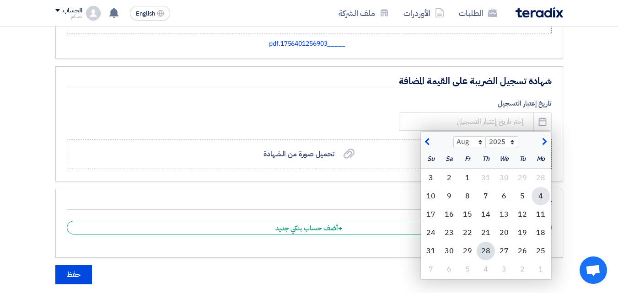
click at [537, 195] on div "4" at bounding box center [541, 196] width 18 height 18
type input "[DATE]"
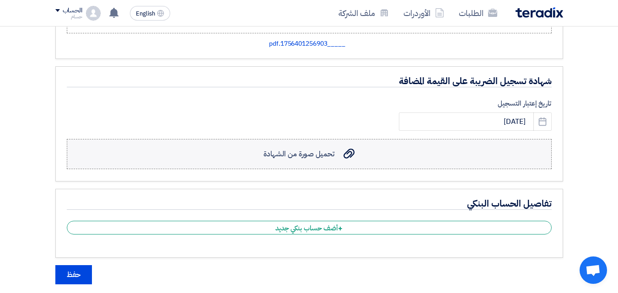
click at [466, 161] on label "تحميل صورة من الشهادة تحميل صورة من الشهادة" at bounding box center [309, 154] width 485 height 30
click at [0, 0] on input "تحميل صورة من الشهادة تحميل صورة من الشهادة" at bounding box center [0, 0] width 0 height 0
click at [338, 152] on div "تحميل صورة من الشهادة تحميل صورة من الشهادة" at bounding box center [309, 154] width 91 height 11
click at [0, 0] on input "تحميل صورة من الشهادة تحميل صورة من الشهادة" at bounding box center [0, 0] width 0 height 0
click at [338, 155] on div "تحميل صورة من الشهادة تحميل صورة من الشهادة" at bounding box center [309, 154] width 91 height 11
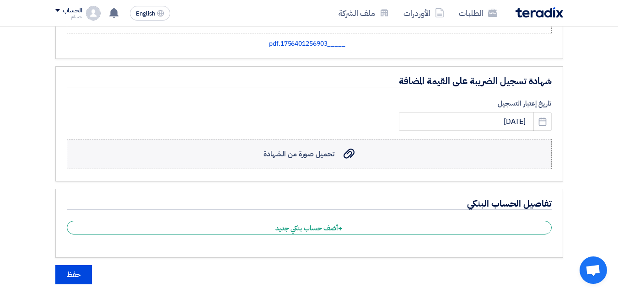
click at [0, 0] on input "تحميل صورة من الشهادة تحميل صورة من الشهادة" at bounding box center [0, 0] width 0 height 0
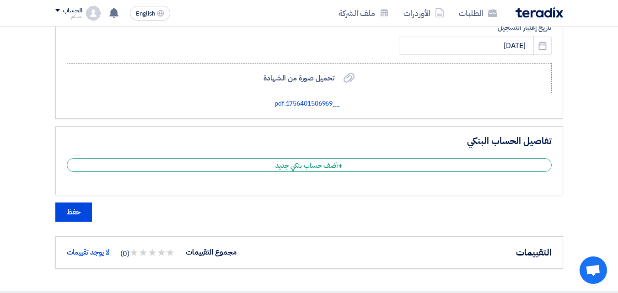
scroll to position [1199, 0]
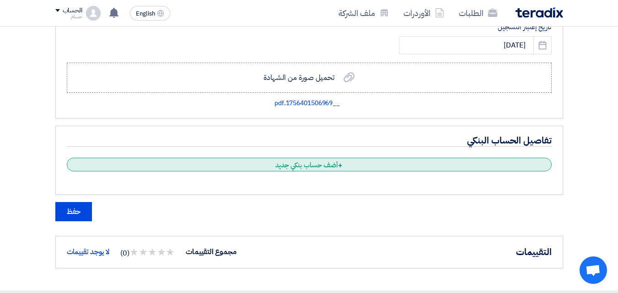
click at [308, 168] on div "+ أضف حساب بنكي جديد" at bounding box center [309, 165] width 485 height 14
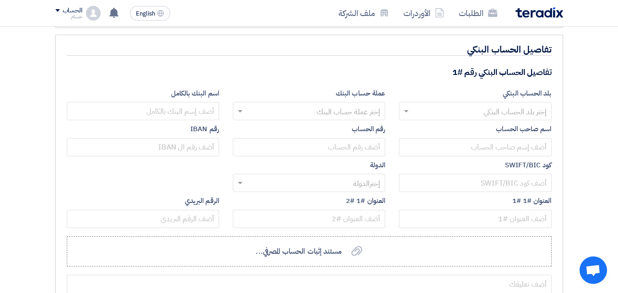
scroll to position [1305, 0]
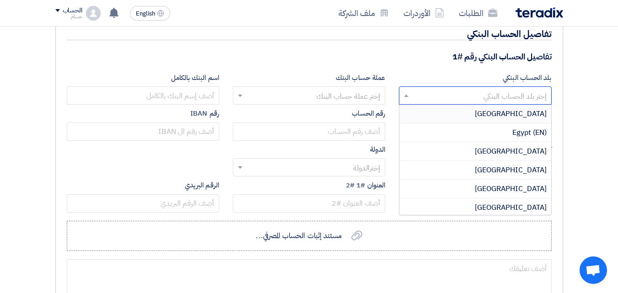
click at [488, 95] on input "text" at bounding box center [480, 96] width 134 height 15
click at [498, 128] on div "Egypt (EN)" at bounding box center [476, 133] width 152 height 19
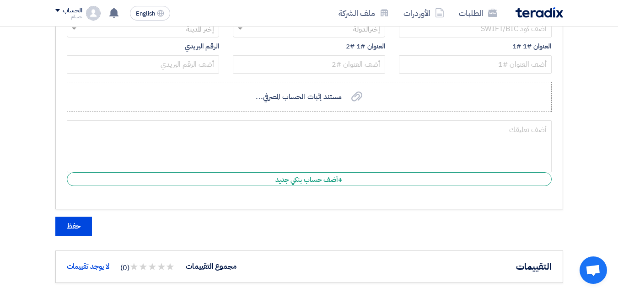
scroll to position [1458, 0]
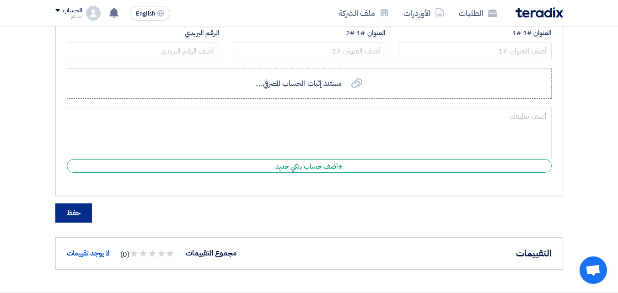
click at [79, 214] on button "حفظ" at bounding box center [73, 213] width 37 height 19
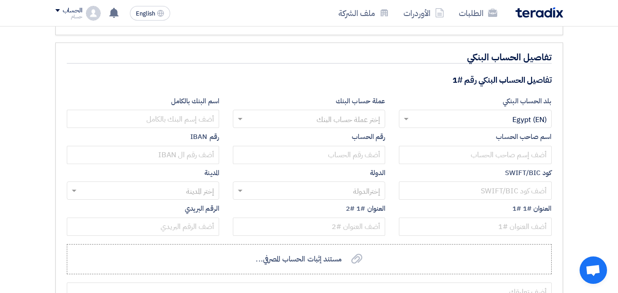
scroll to position [1305, 0]
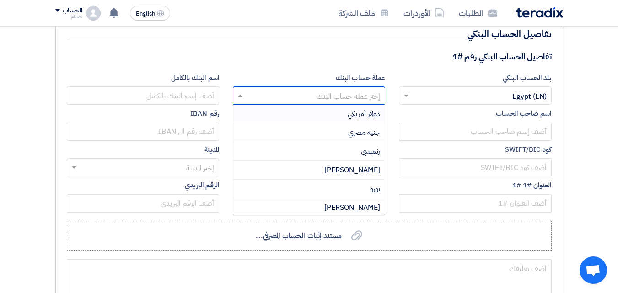
click at [337, 95] on input "text" at bounding box center [314, 96] width 134 height 15
click at [340, 132] on div "جنيه مصري" at bounding box center [309, 133] width 152 height 19
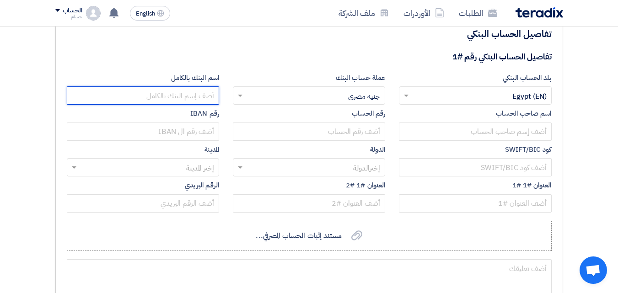
click at [187, 97] on input "text" at bounding box center [143, 96] width 152 height 18
type input "ل"
type input "NXT bank"
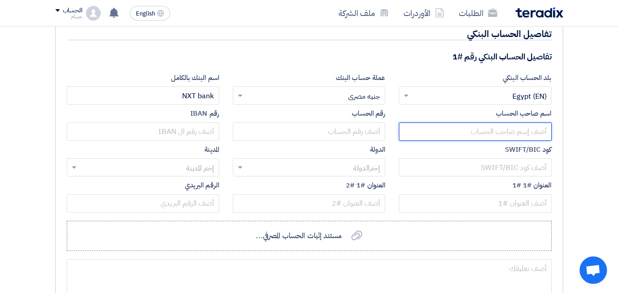
click at [495, 133] on input "text" at bounding box center [475, 132] width 152 height 18
type input "["
type input "جلوبال دييل"
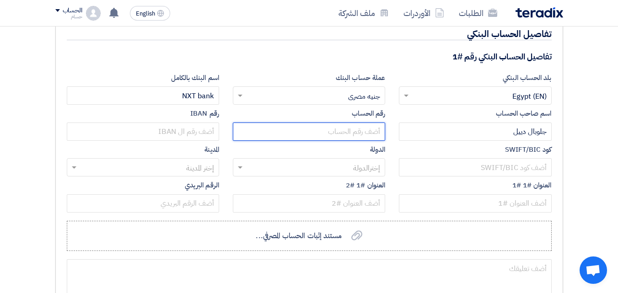
click at [336, 132] on input "text" at bounding box center [309, 132] width 152 height 18
type input "1113780010010201"
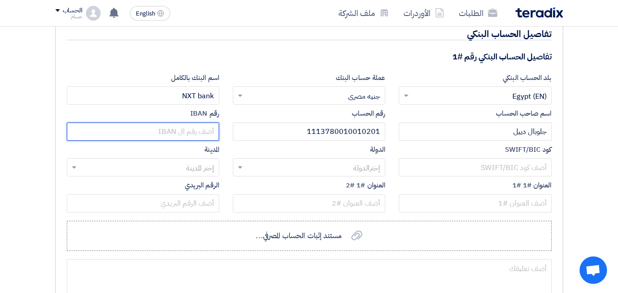
click at [200, 131] on input "text" at bounding box center [143, 132] width 152 height 18
type input "ُEG100058001401113780010010201"
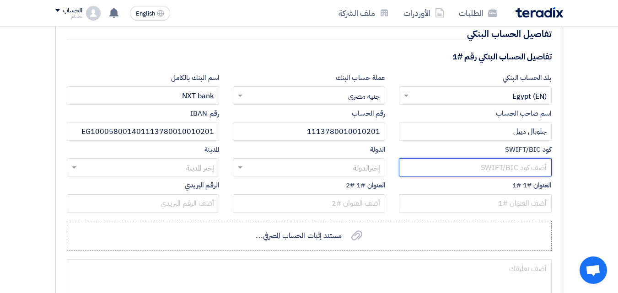
click at [434, 172] on input "text" at bounding box center [475, 167] width 152 height 18
type input "[SWIFT_CODE]"
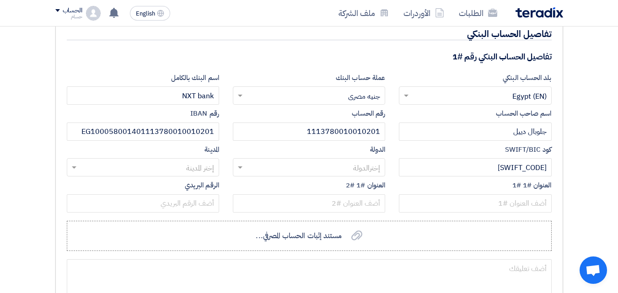
click at [347, 171] on input "text" at bounding box center [314, 168] width 134 height 15
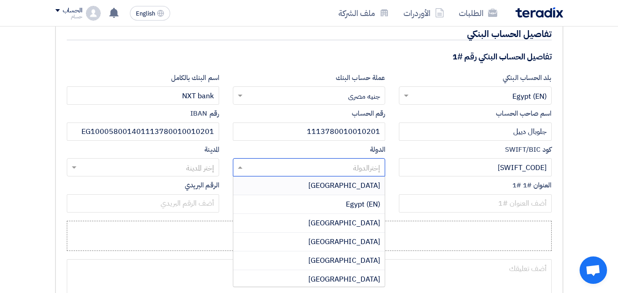
click at [347, 185] on div "[GEOGRAPHIC_DATA]" at bounding box center [309, 186] width 152 height 19
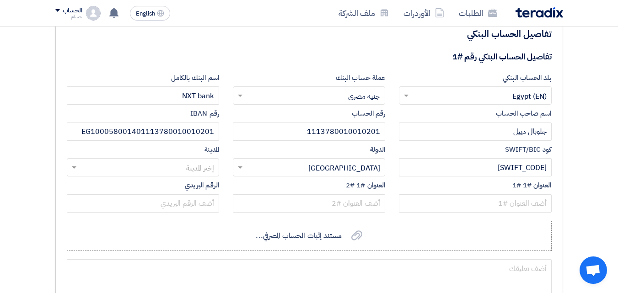
click at [199, 164] on input "text" at bounding box center [148, 168] width 134 height 15
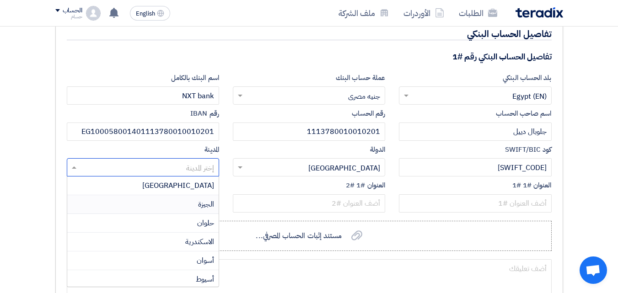
click at [195, 201] on div "الجيزة" at bounding box center [143, 204] width 152 height 19
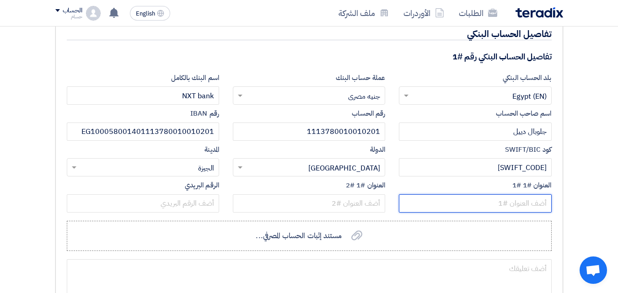
click at [519, 209] on input "text" at bounding box center [475, 204] width 152 height 18
type input "[STREET_ADDRESS]"
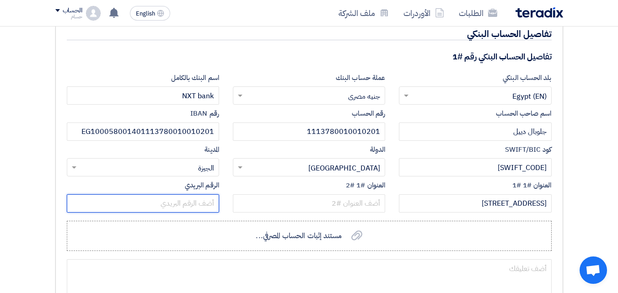
click at [184, 205] on input "text" at bounding box center [143, 204] width 152 height 18
type input "11835"
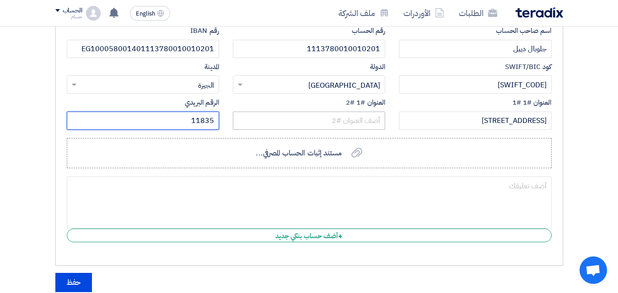
scroll to position [1397, 0]
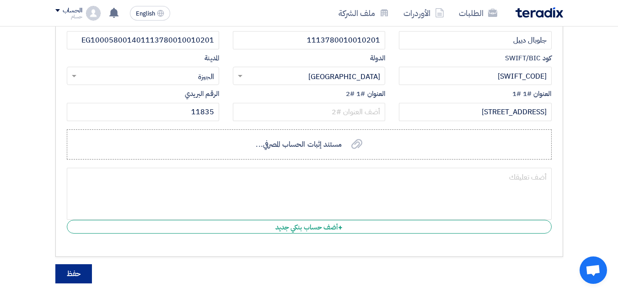
click at [81, 274] on button "حفظ" at bounding box center [73, 274] width 37 height 19
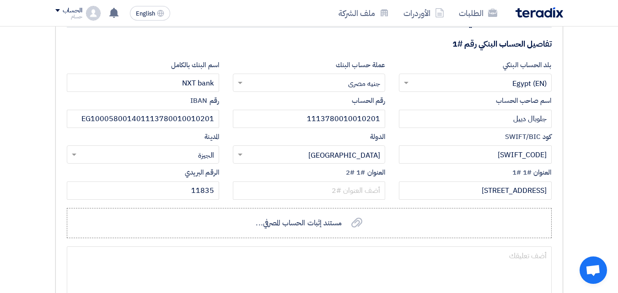
scroll to position [1320, 0]
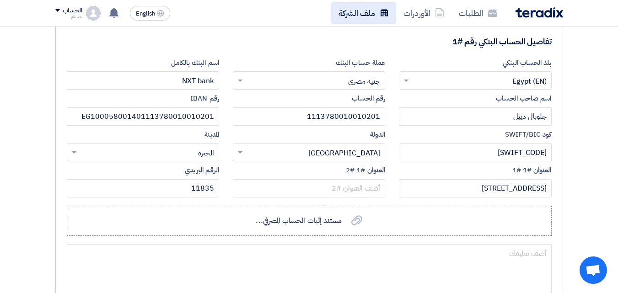
click at [341, 11] on link "ملف الشركة" at bounding box center [363, 13] width 65 height 22
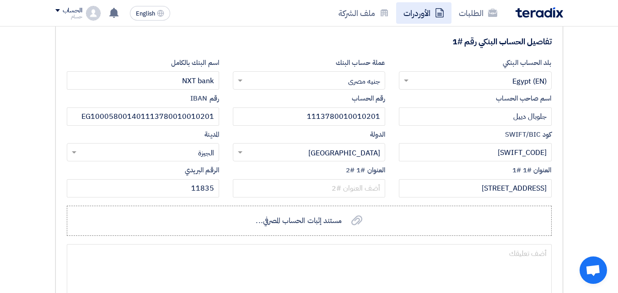
click at [424, 15] on link "الأوردرات" at bounding box center [423, 13] width 55 height 22
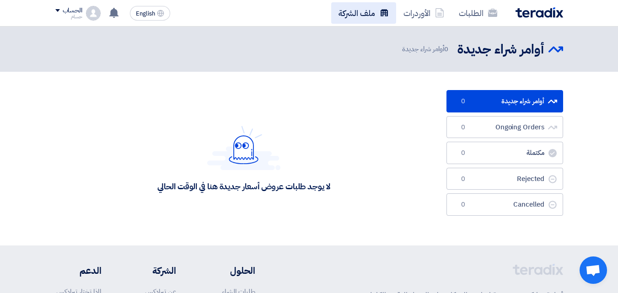
click at [363, 11] on link "ملف الشركة" at bounding box center [363, 13] width 65 height 22
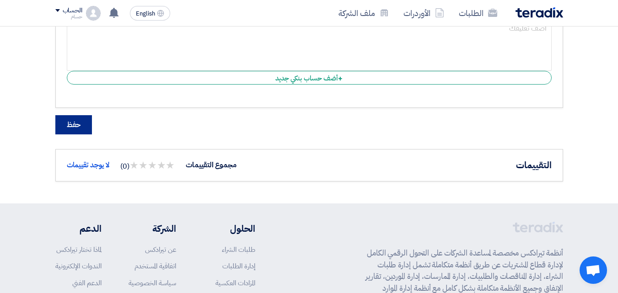
scroll to position [1544, 0]
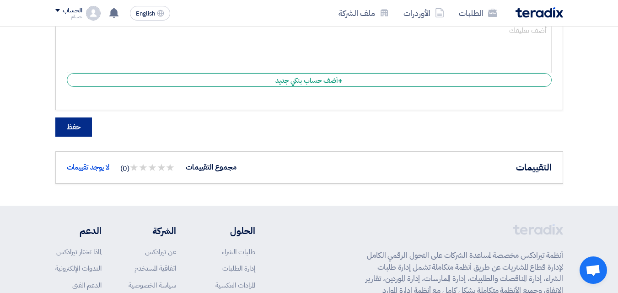
click at [67, 126] on button "حفظ" at bounding box center [73, 127] width 37 height 19
